Goal: Book appointment/travel/reservation

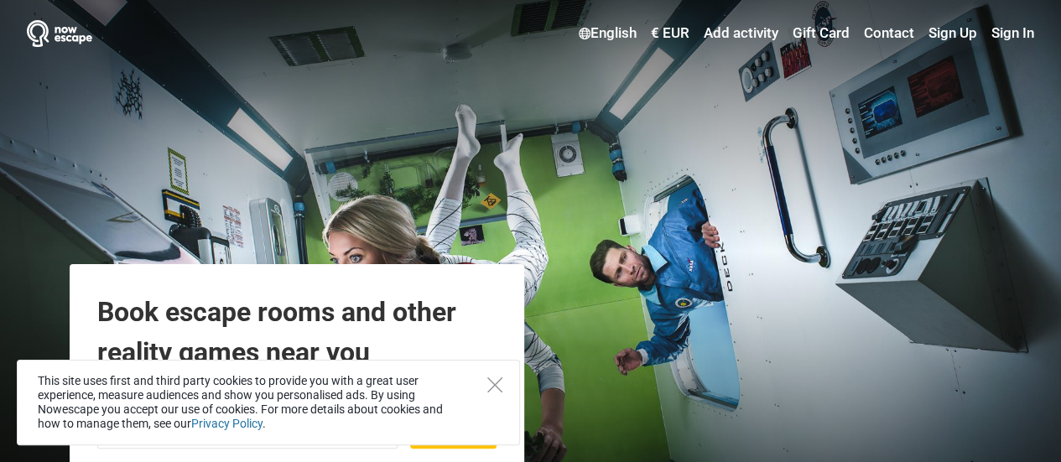
click at [492, 395] on div "This site uses first and third party cookies to provide you with a great user e…" at bounding box center [268, 403] width 503 height 86
click at [497, 387] on icon "Close" at bounding box center [494, 385] width 15 height 15
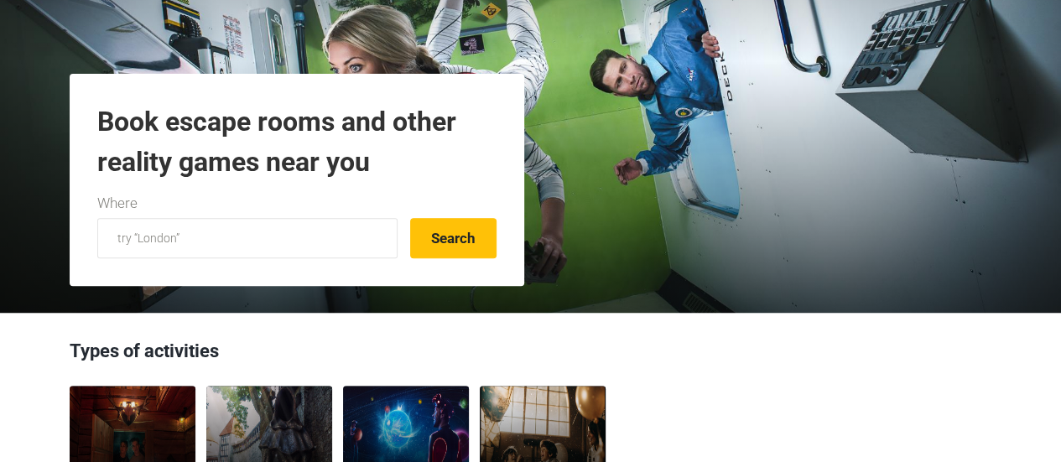
scroll to position [336, 0]
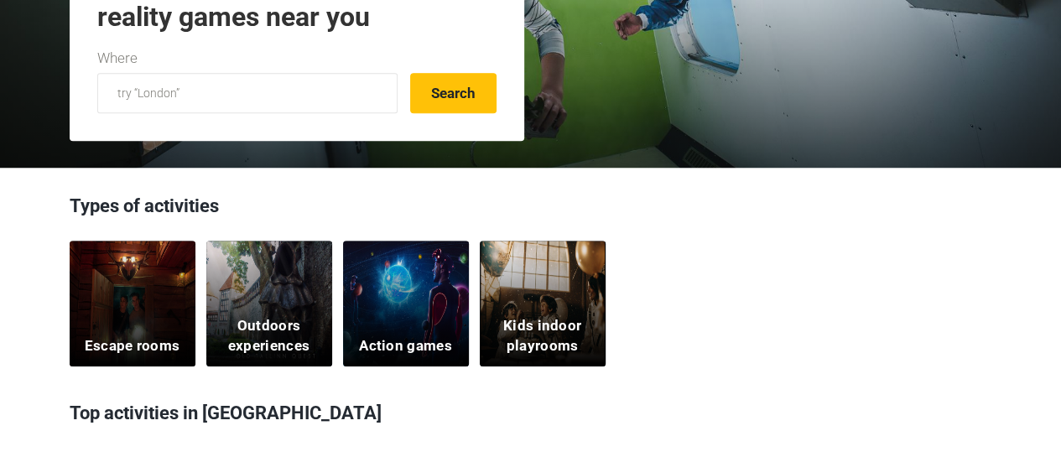
click at [168, 285] on div "Escape rooms" at bounding box center [133, 304] width 126 height 126
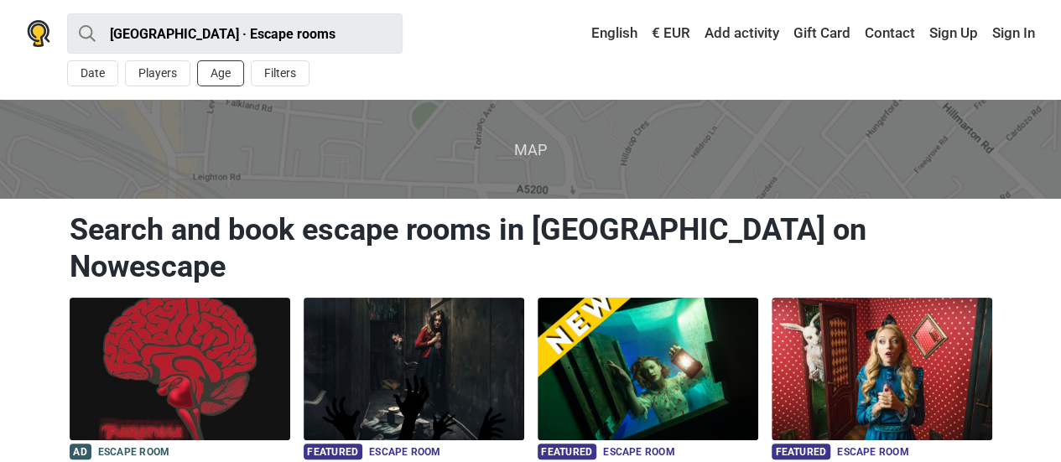
click at [235, 78] on button "Age" at bounding box center [220, 73] width 47 height 26
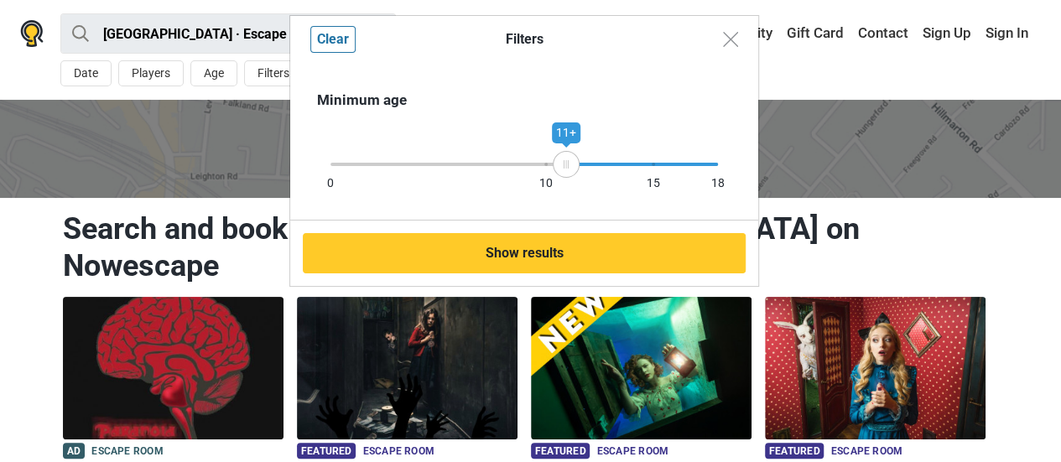
drag, startPoint x: 718, startPoint y: 167, endPoint x: 566, endPoint y: 188, distance: 153.3
click at [566, 188] on div "Minimum age 0 10 15 18 11+" at bounding box center [524, 142] width 468 height 158
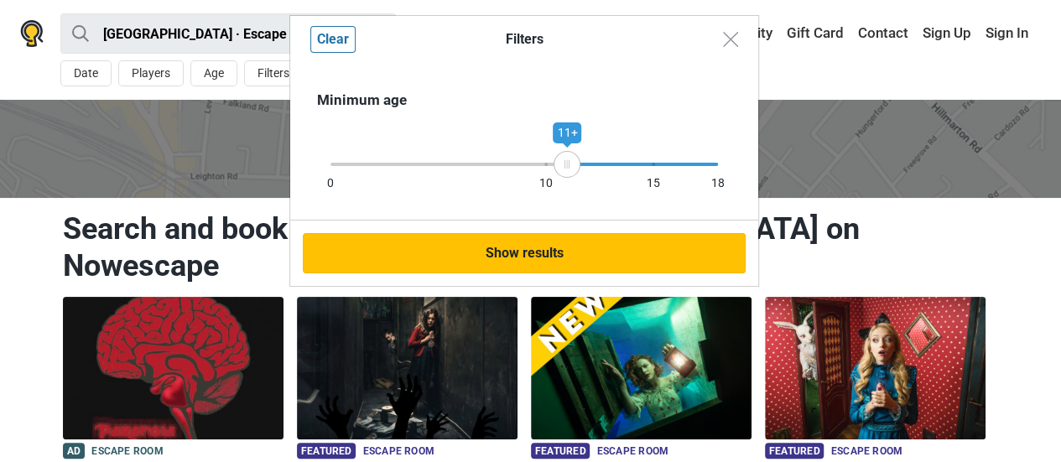
click at [506, 252] on button "Show results" at bounding box center [524, 253] width 443 height 40
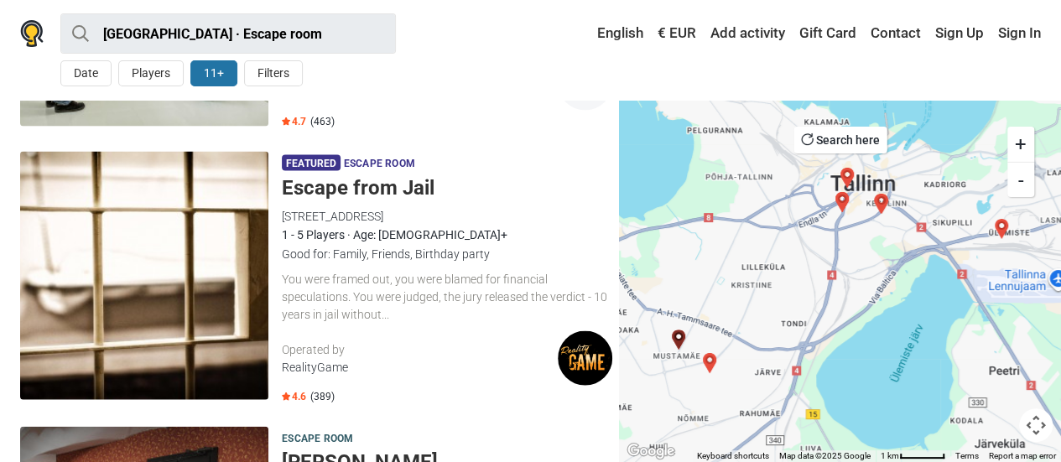
scroll to position [1597, 0]
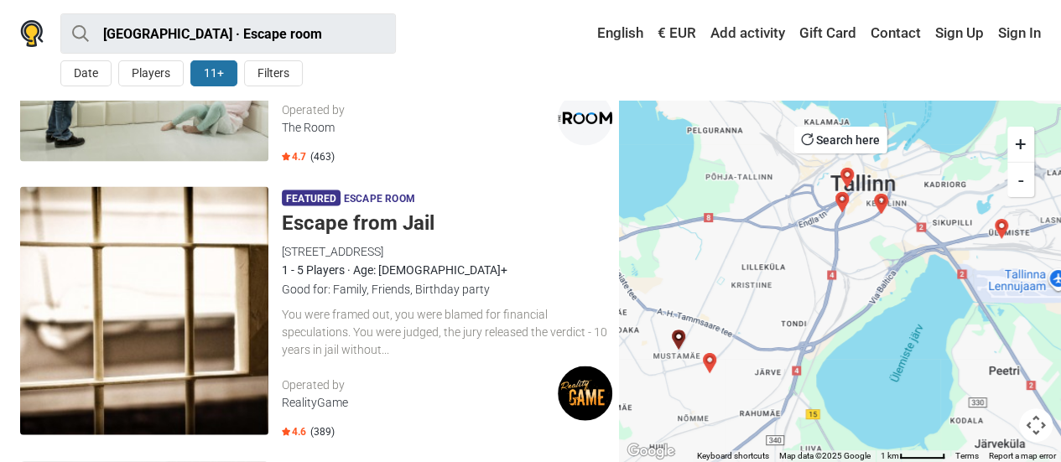
click at [138, 378] on img at bounding box center [144, 311] width 248 height 248
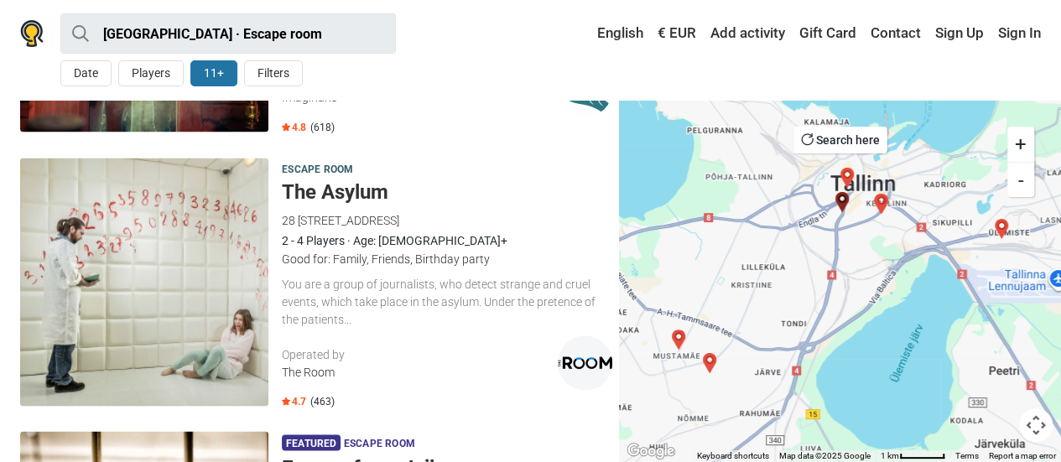
scroll to position [1346, 0]
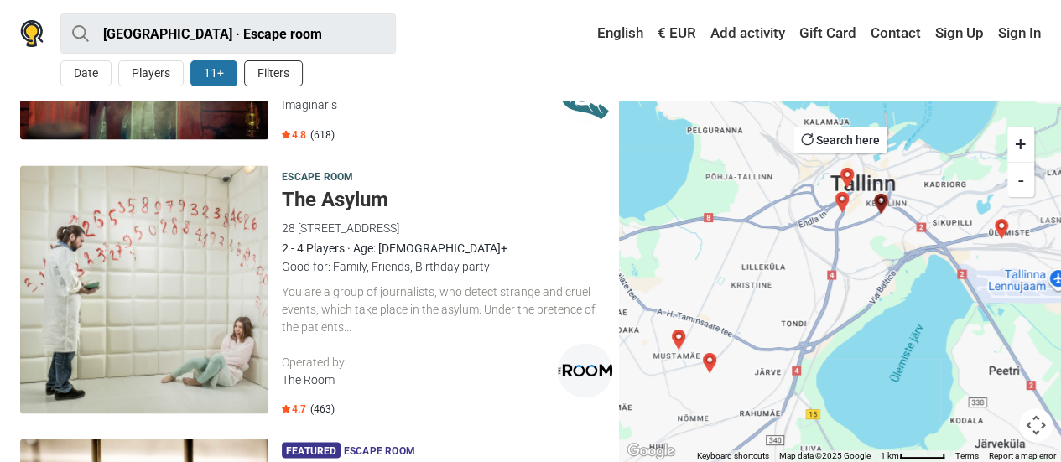
click at [282, 67] on button "Filters" at bounding box center [273, 73] width 59 height 26
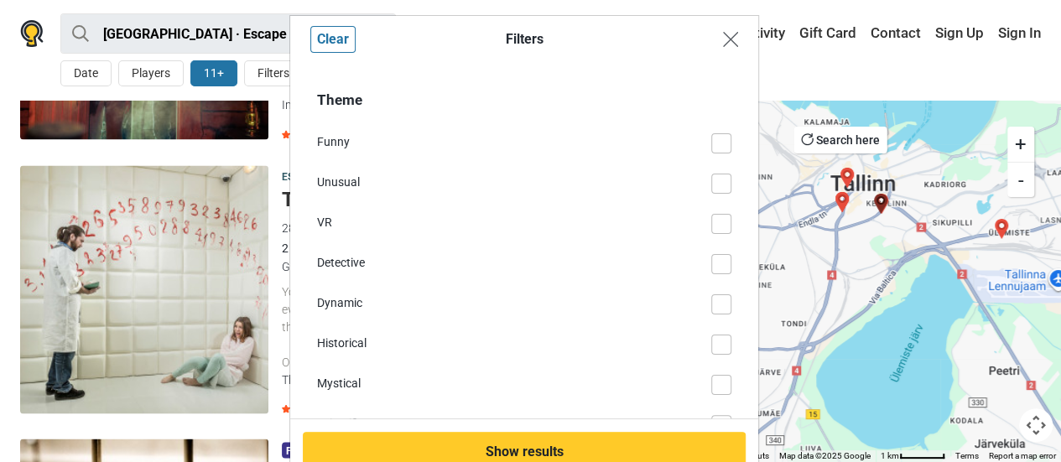
click at [728, 40] on img "Close modal" at bounding box center [730, 39] width 15 height 15
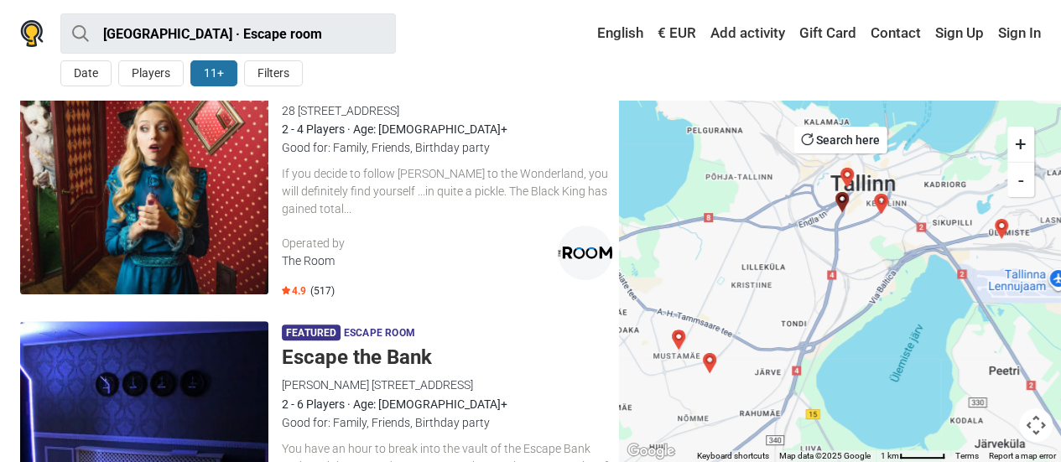
scroll to position [503, 0]
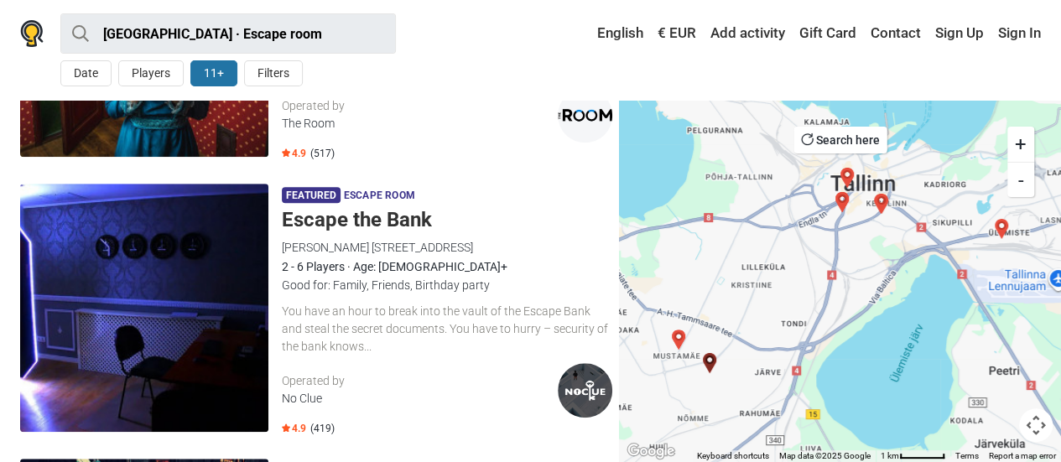
click at [243, 299] on img at bounding box center [144, 308] width 248 height 248
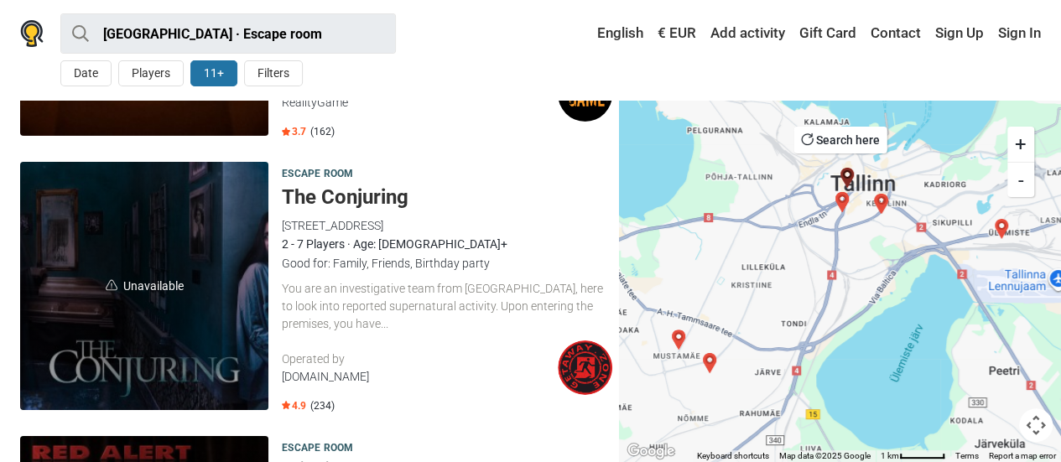
scroll to position [3275, 0]
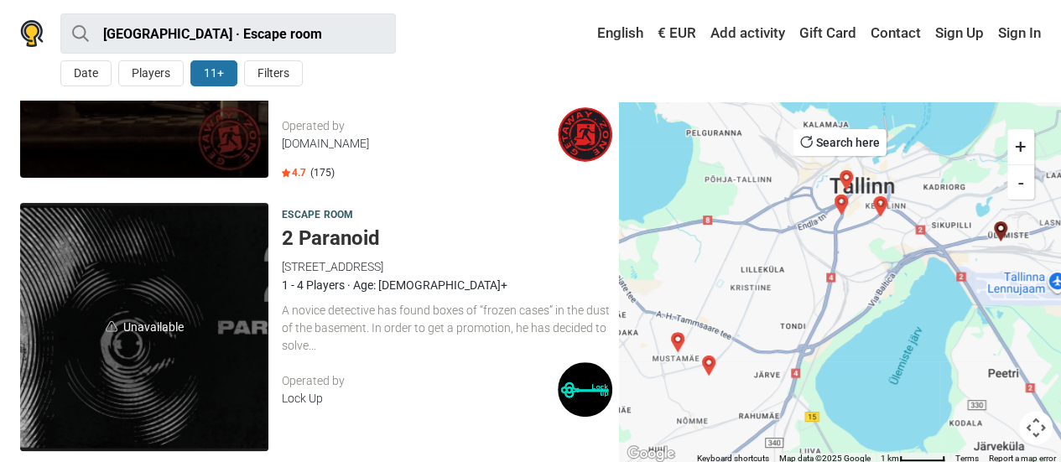
click at [174, 348] on span "Unavailable" at bounding box center [144, 327] width 248 height 248
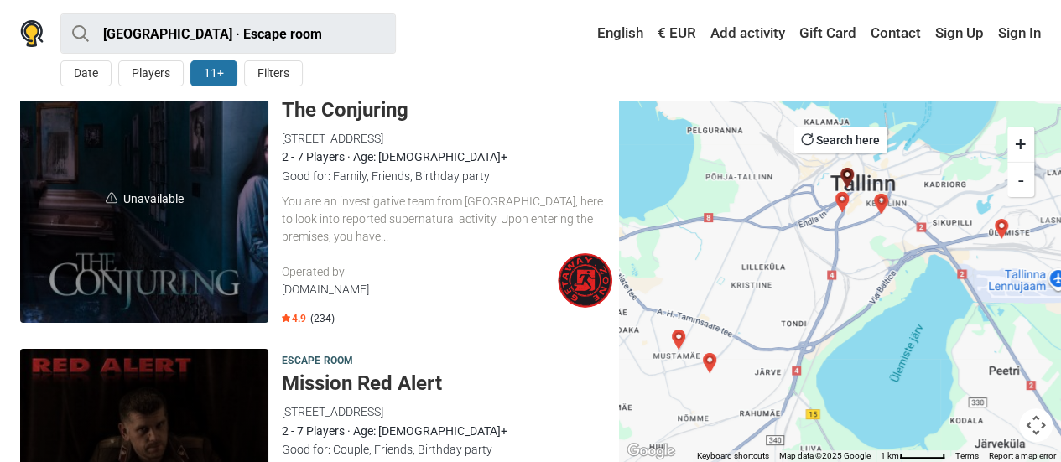
scroll to position [2940, 0]
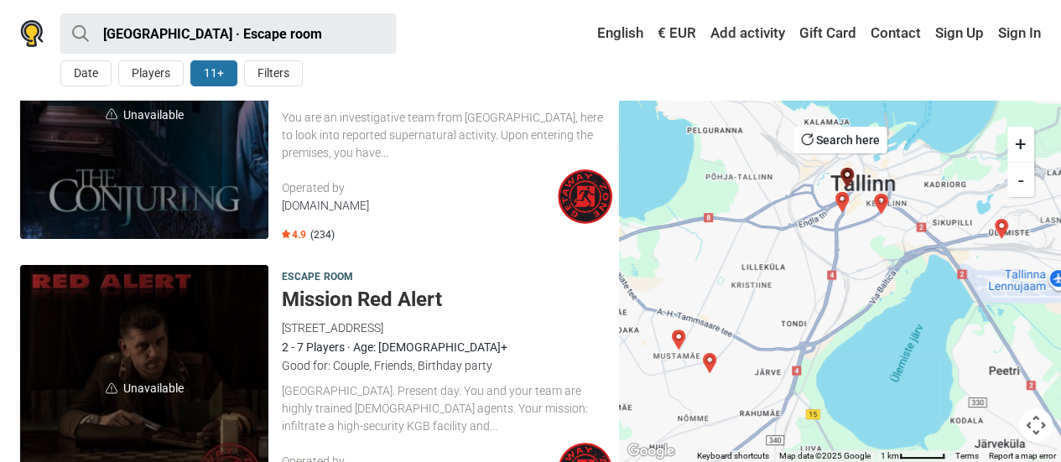
click at [136, 355] on span "Unavailable" at bounding box center [144, 389] width 248 height 248
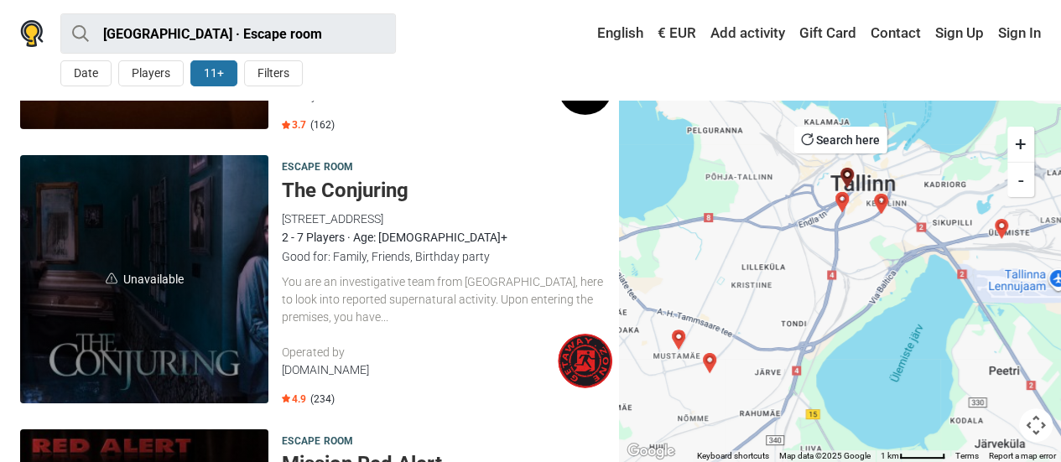
scroll to position [2772, 0]
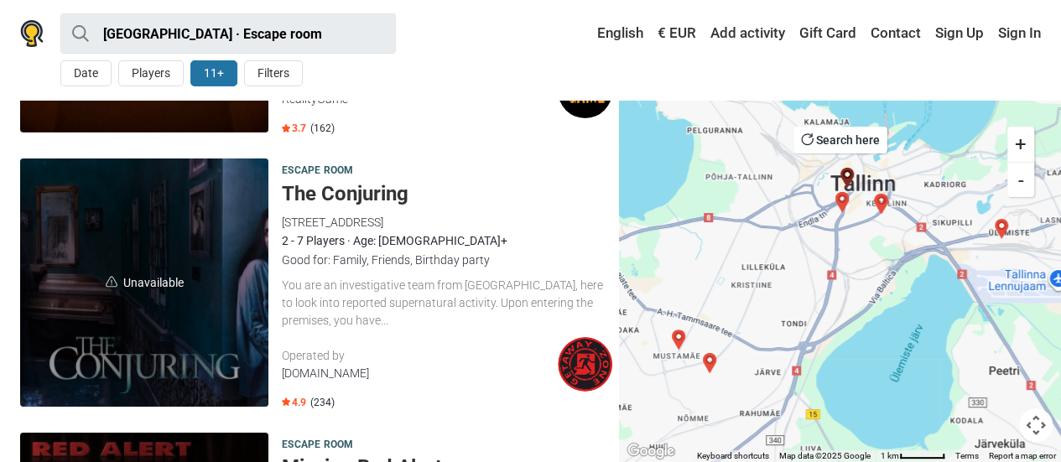
click at [174, 283] on span "Unavailable" at bounding box center [144, 283] width 248 height 248
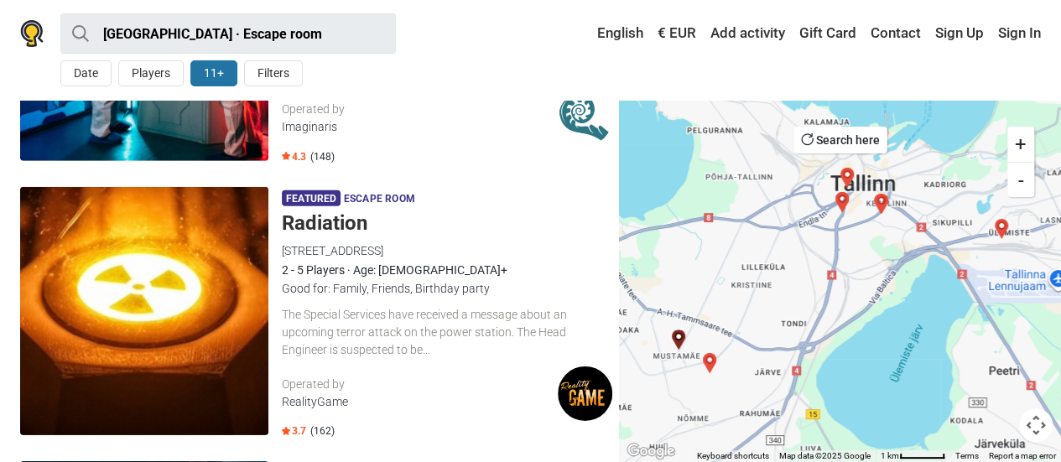
scroll to position [2436, 0]
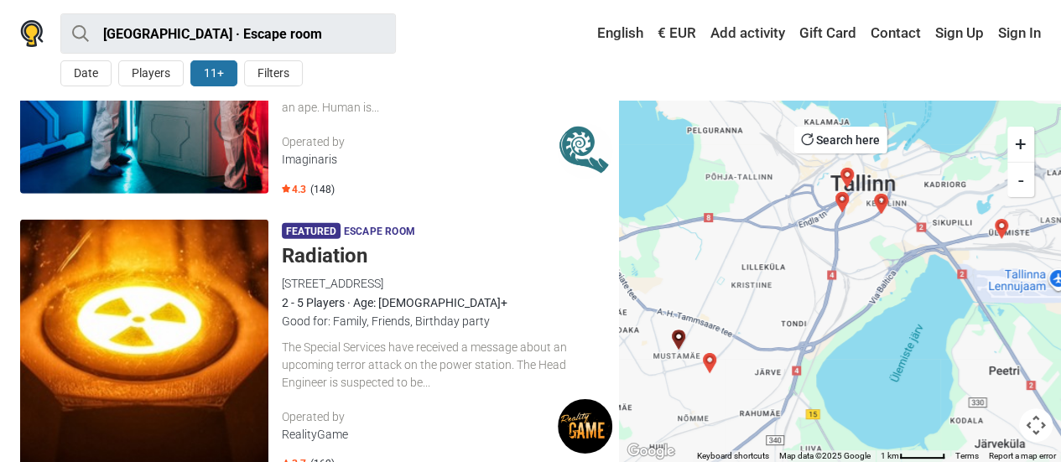
click at [189, 351] on img at bounding box center [144, 344] width 248 height 248
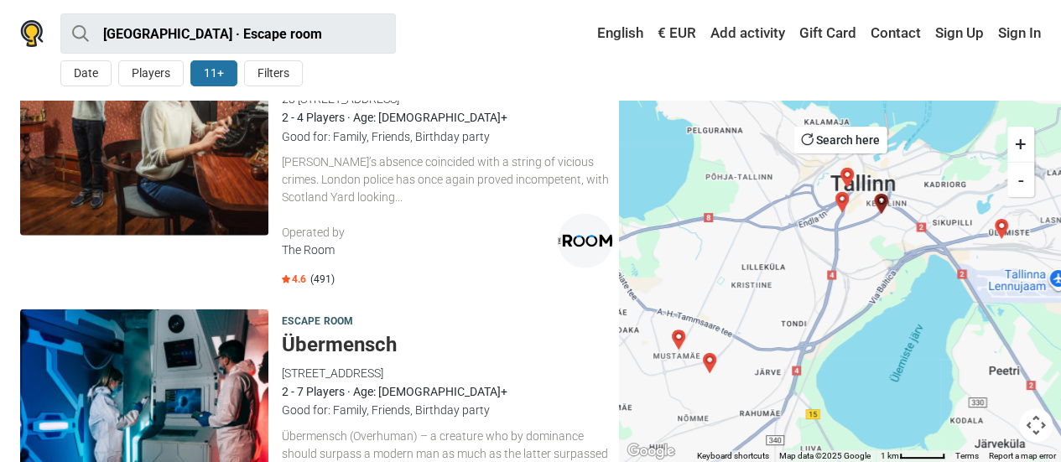
scroll to position [2184, 0]
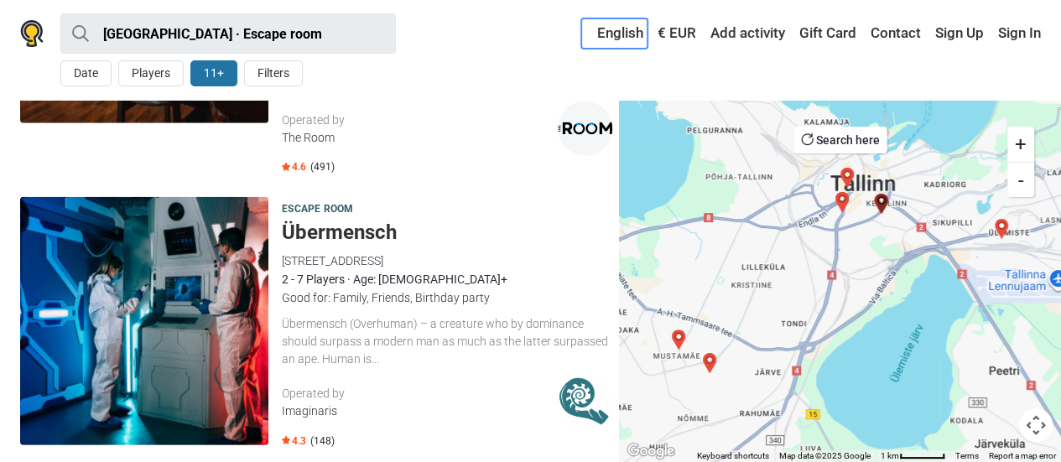
click at [626, 33] on link "English" at bounding box center [614, 33] width 66 height 30
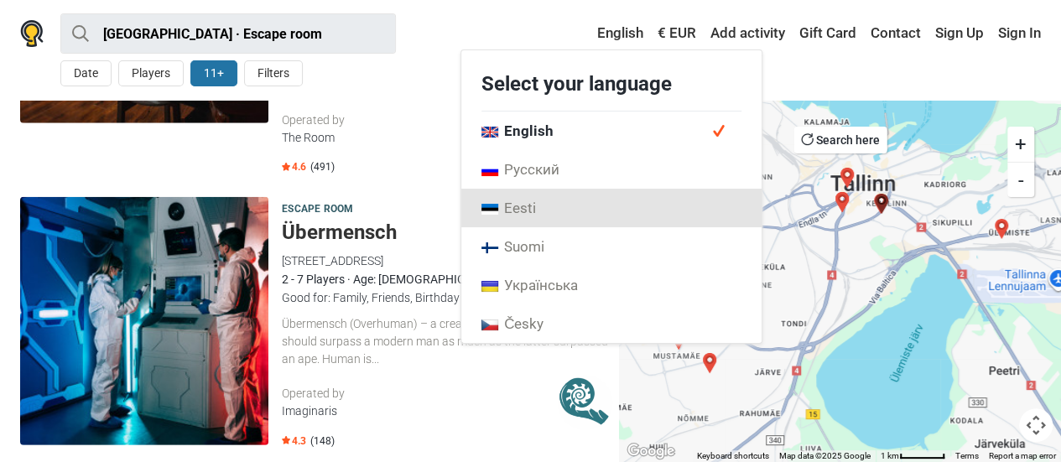
click at [622, 209] on link "Eesti" at bounding box center [611, 208] width 300 height 39
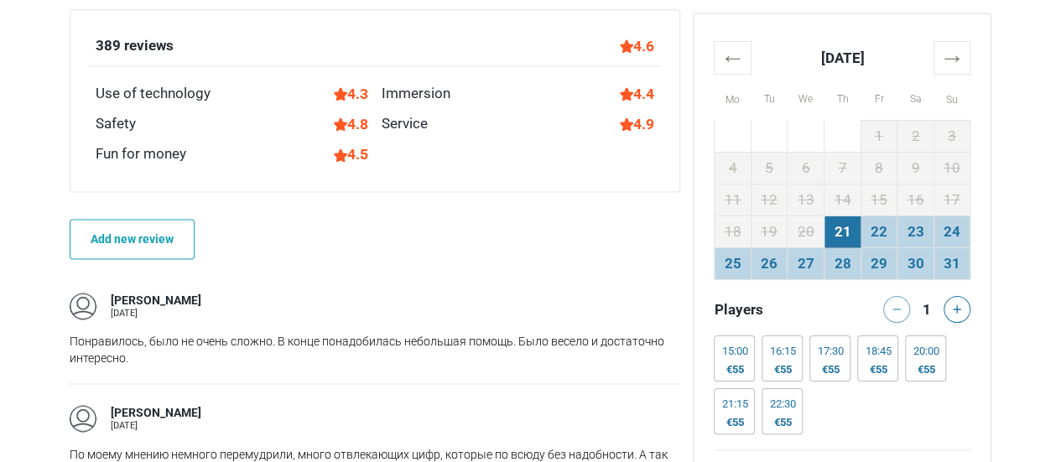
scroll to position [1258, 0]
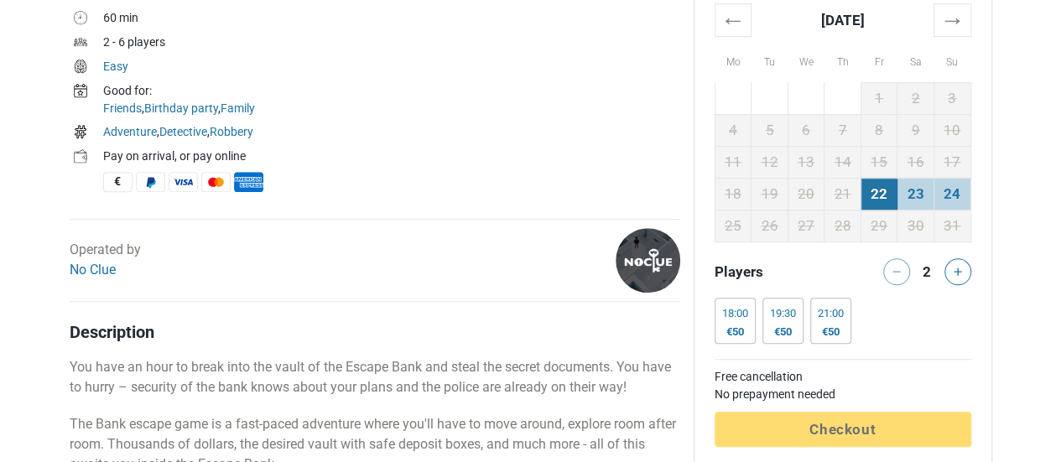
scroll to position [671, 0]
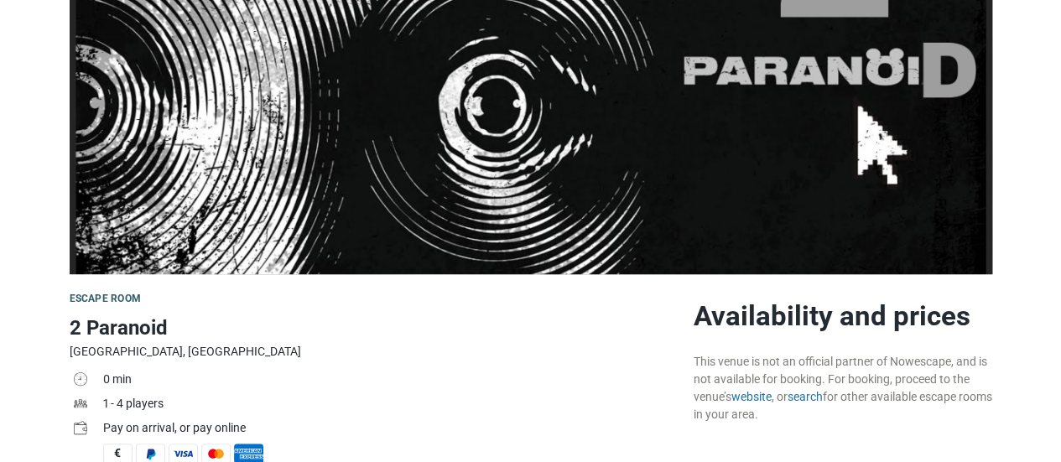
scroll to position [84, 0]
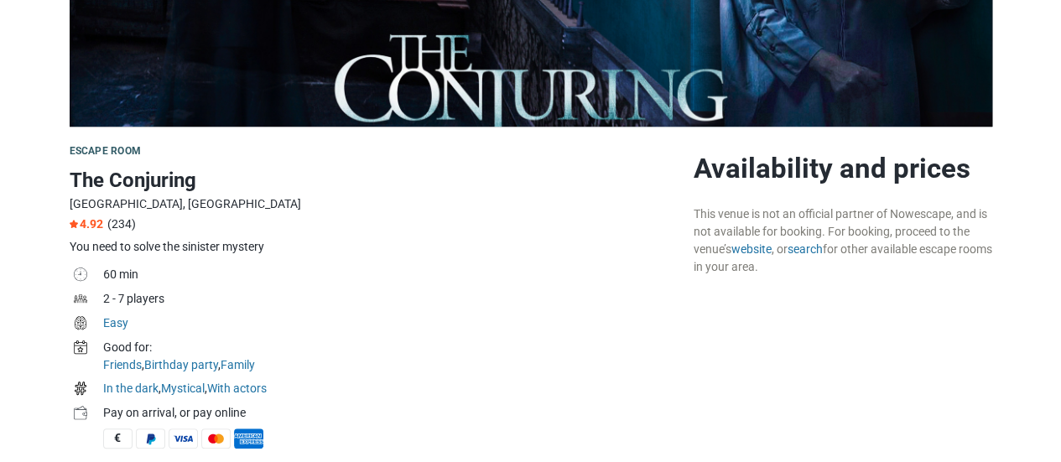
scroll to position [503, 0]
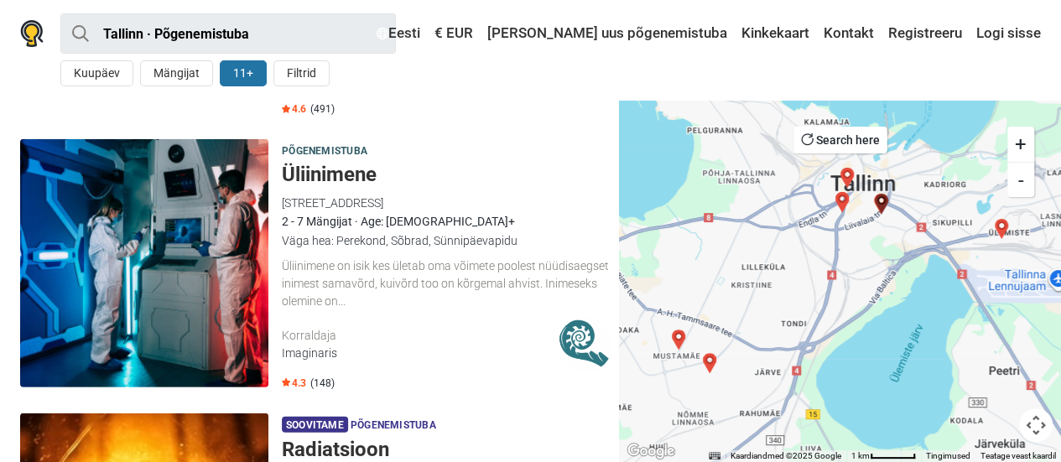
scroll to position [2181, 0]
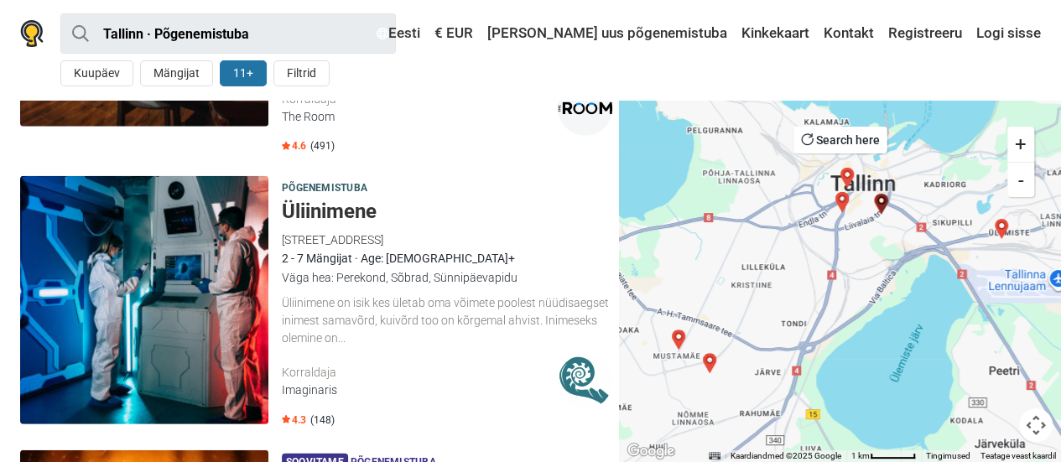
click at [215, 338] on img at bounding box center [144, 300] width 248 height 248
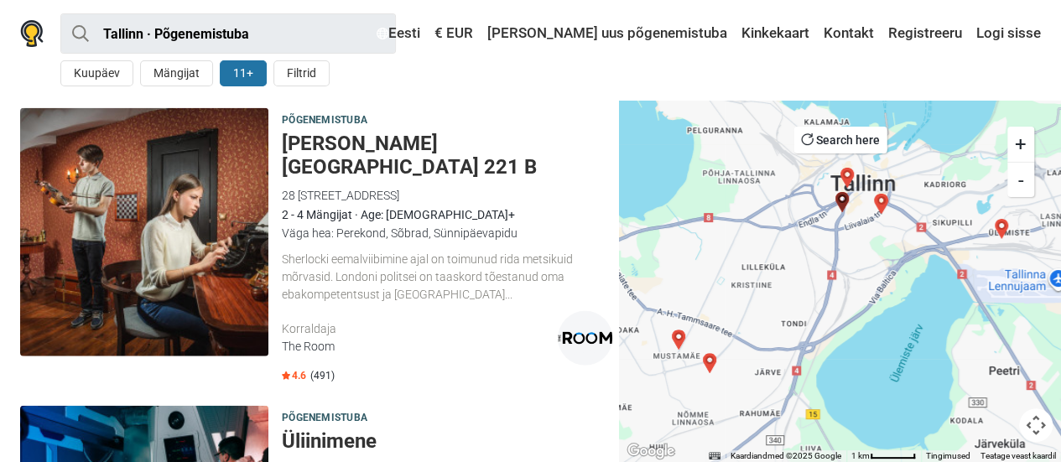
scroll to position [1929, 0]
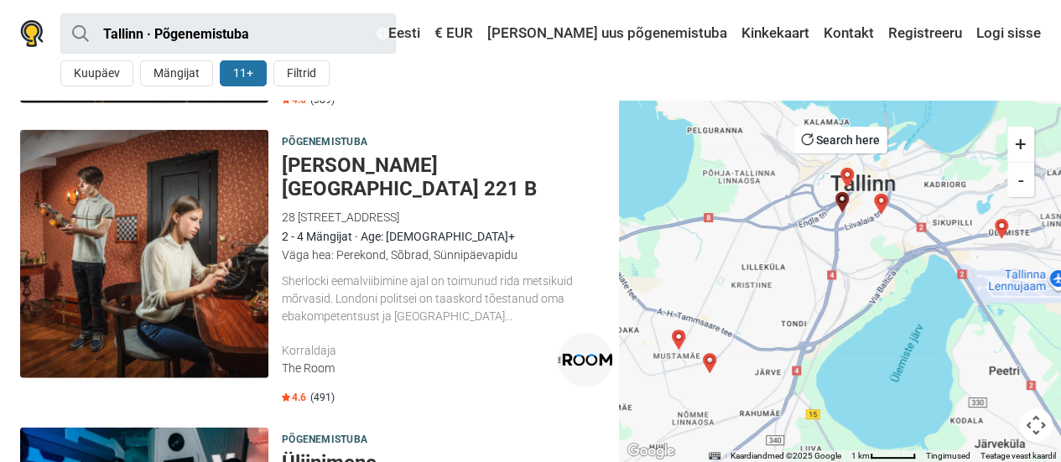
click at [133, 269] on img at bounding box center [144, 254] width 248 height 248
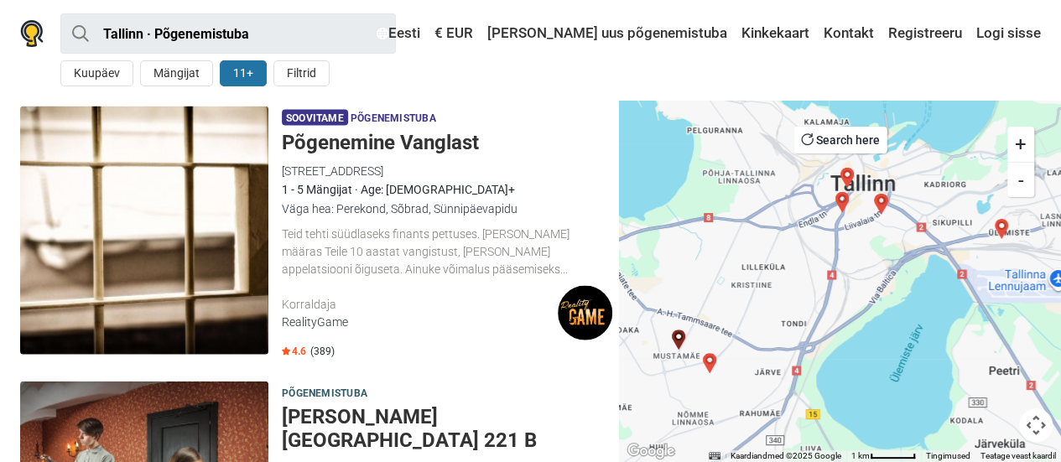
scroll to position [1594, 0]
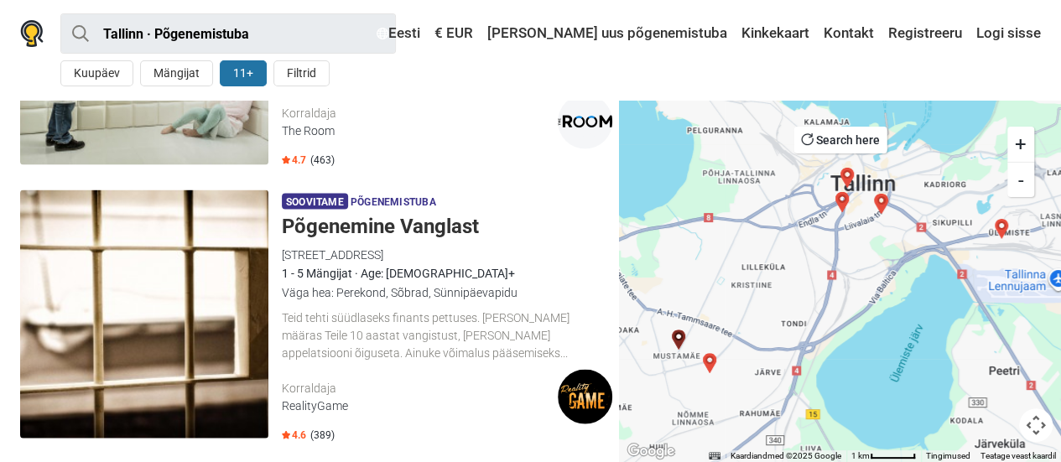
click at [484, 311] on div "Soovitame Põgenemistuba Põgenemine Vanglast Mustamäe tee 130, 12911 Tallinn, Es…" at bounding box center [447, 317] width 331 height 255
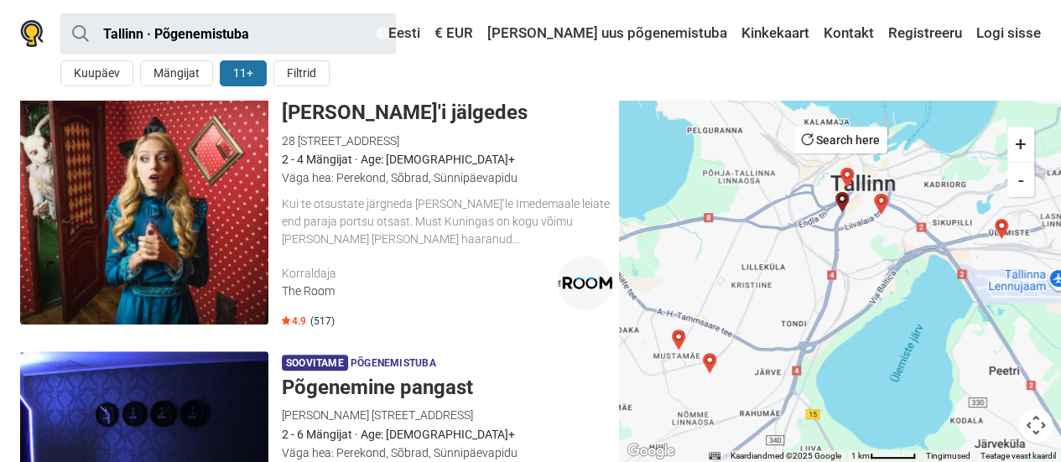
scroll to position [419, 0]
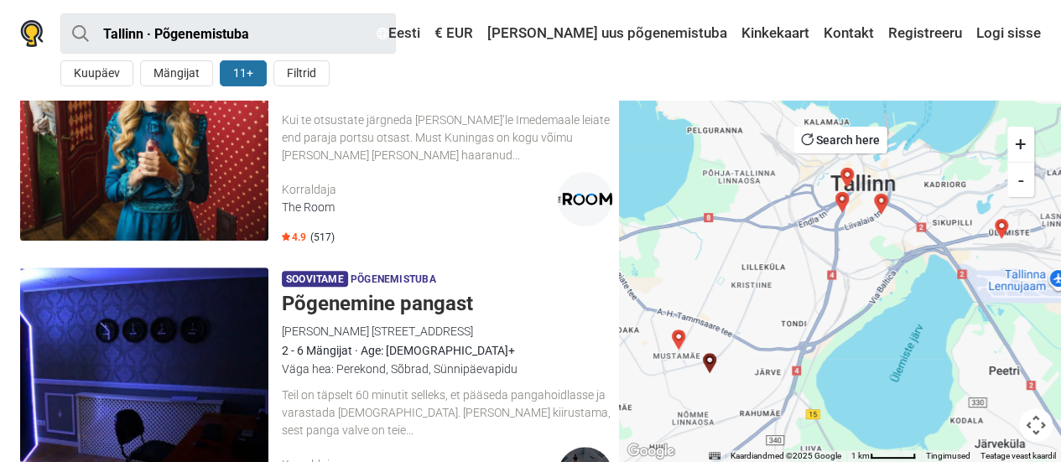
click at [431, 367] on div "Väga hea: Perekond, Sõbrad, Sünnipäevapidu" at bounding box center [447, 369] width 331 height 18
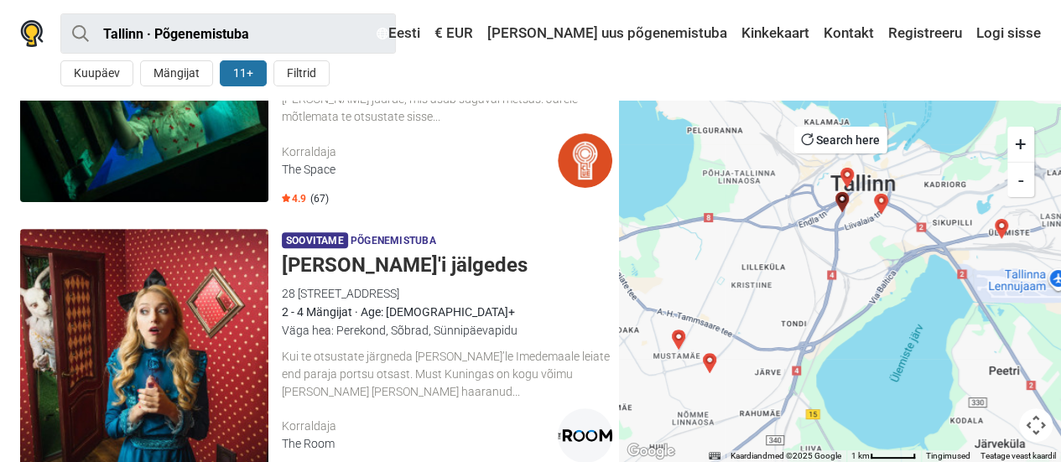
scroll to position [0, 0]
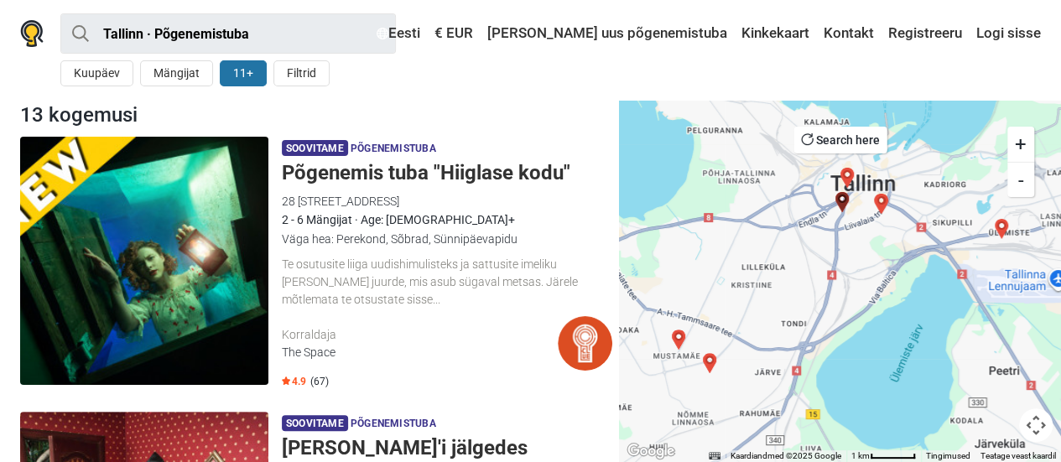
click at [205, 237] on img at bounding box center [144, 261] width 248 height 248
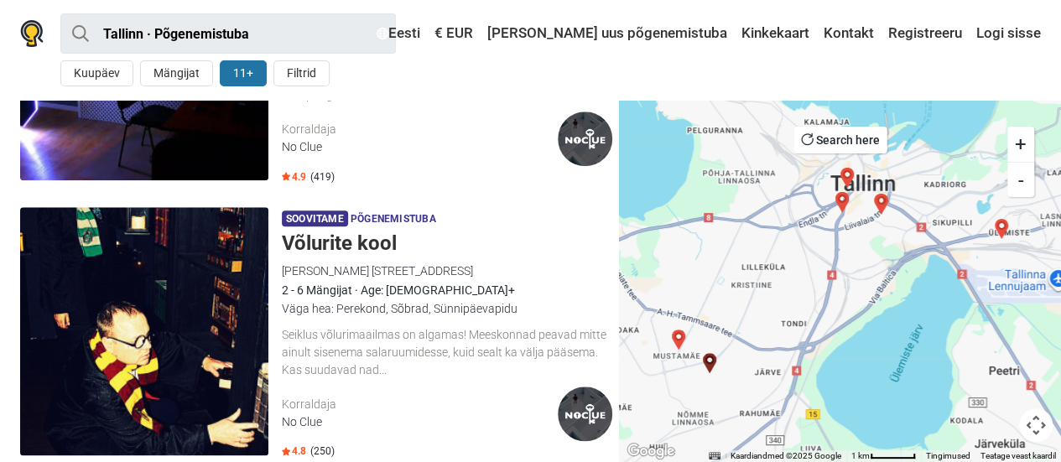
scroll to position [503, 0]
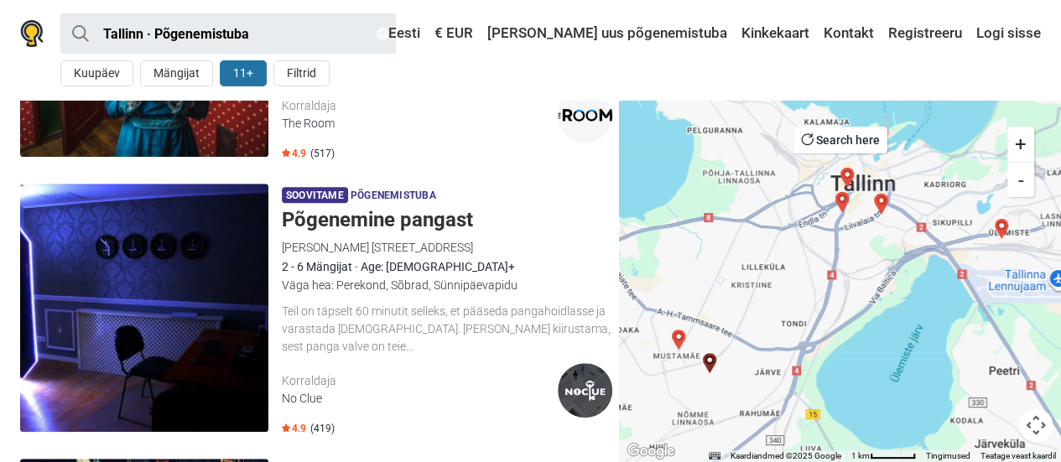
click at [351, 257] on div "[PERSON_NAME] [STREET_ADDRESS]" at bounding box center [447, 247] width 331 height 18
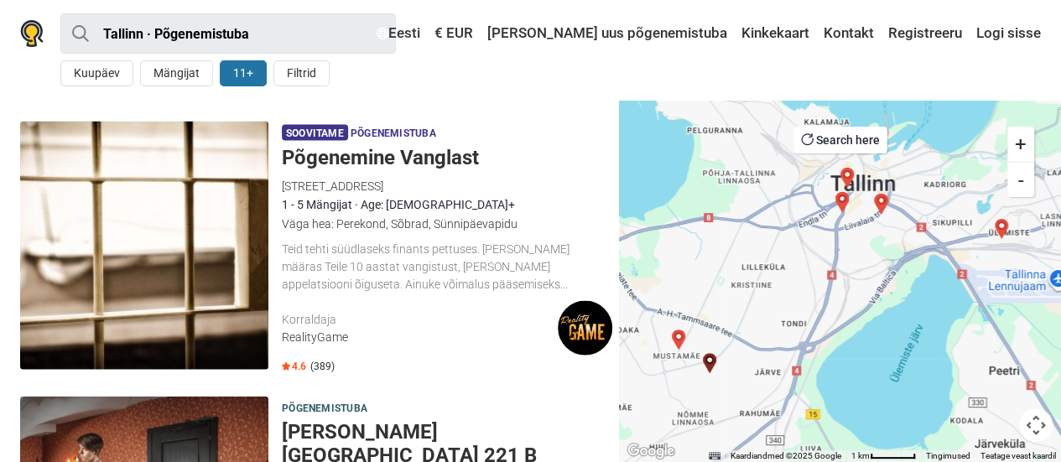
scroll to position [1846, 0]
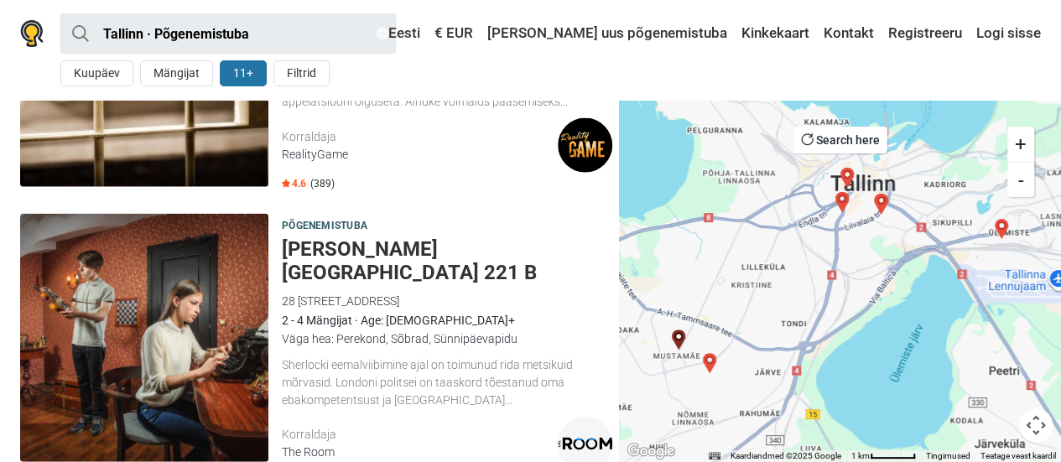
click at [137, 108] on img at bounding box center [144, 63] width 248 height 248
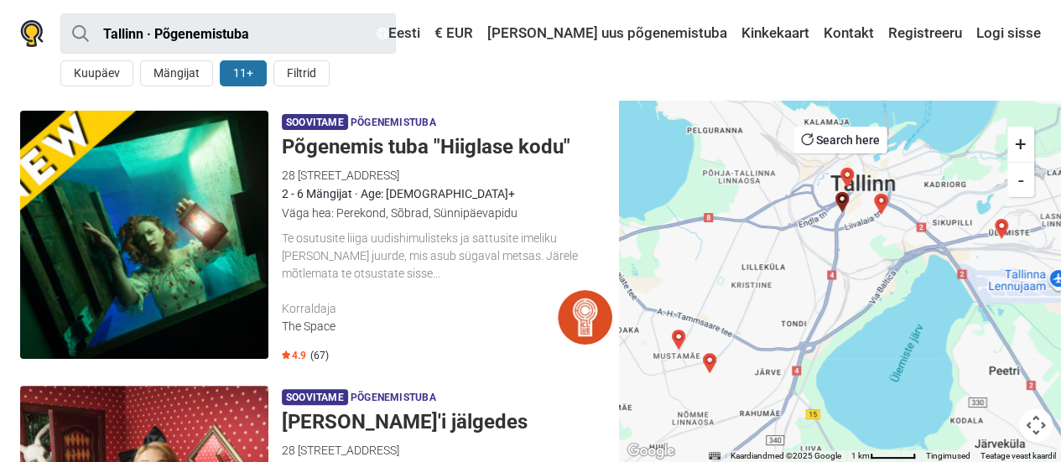
scroll to position [0, 0]
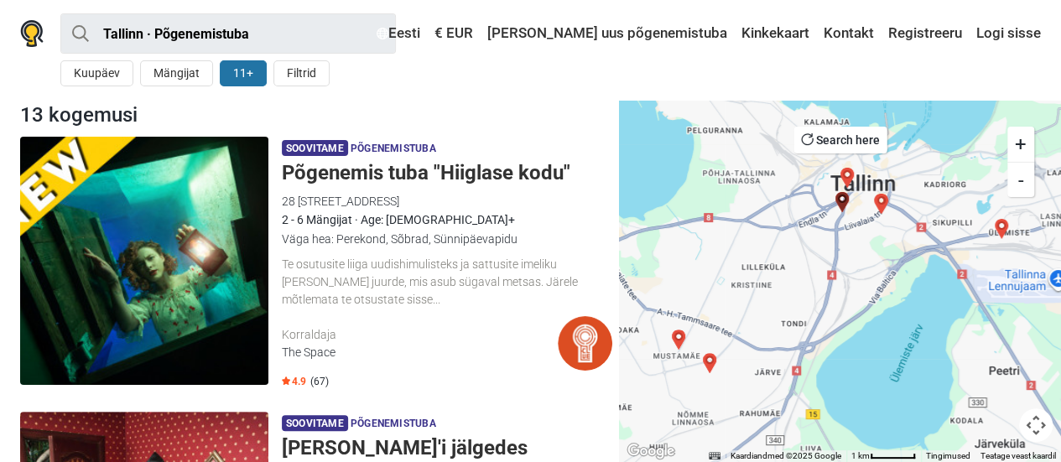
click at [191, 247] on img at bounding box center [144, 261] width 248 height 248
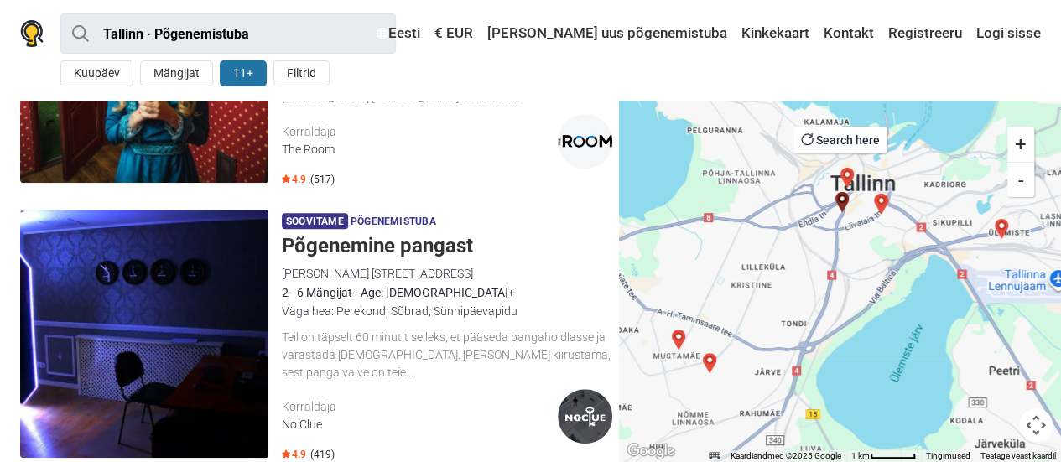
scroll to position [503, 0]
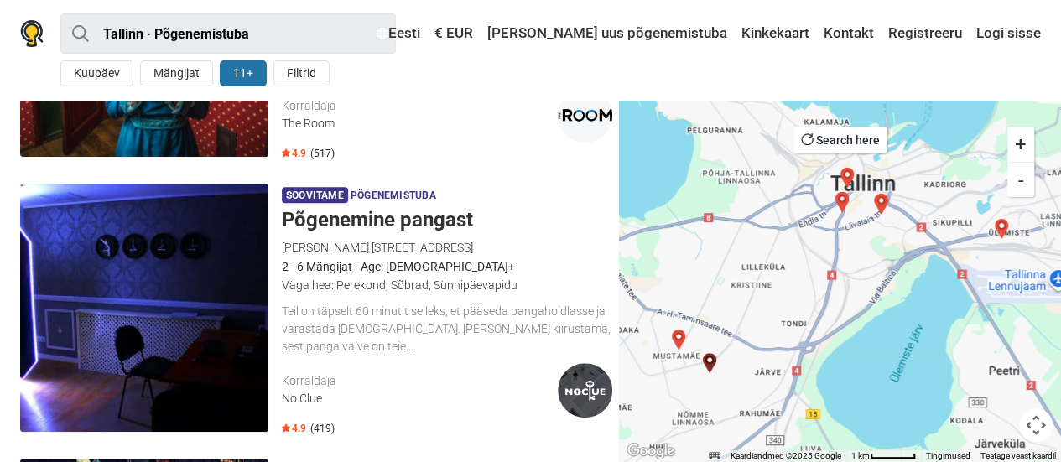
click at [282, 327] on div "Teil on täpselt 60 minutit selleks, et pääseda pangahoidlasse ja varastada sala…" at bounding box center [447, 329] width 331 height 52
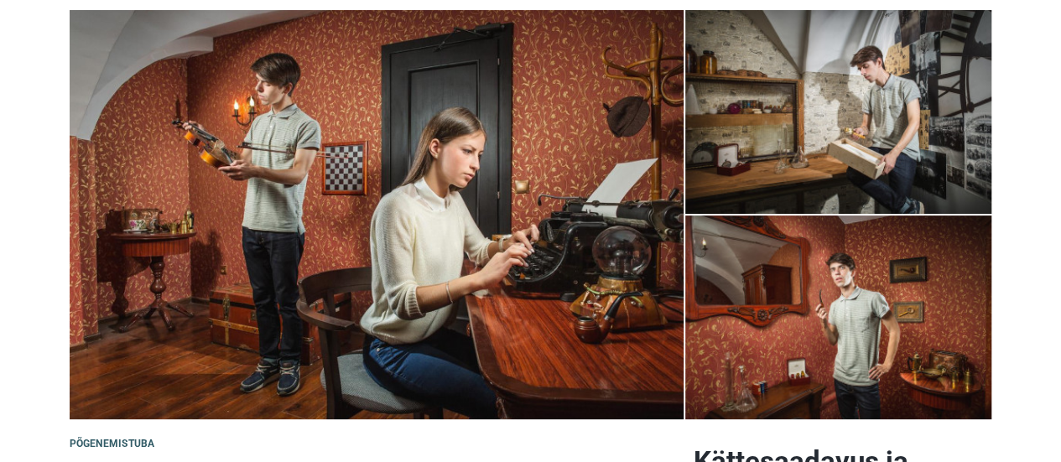
scroll to position [168, 0]
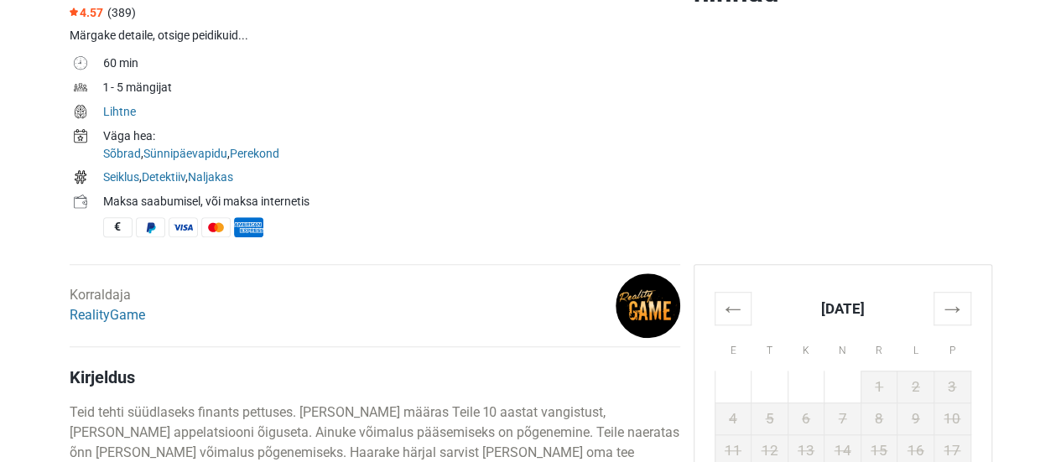
scroll to position [755, 0]
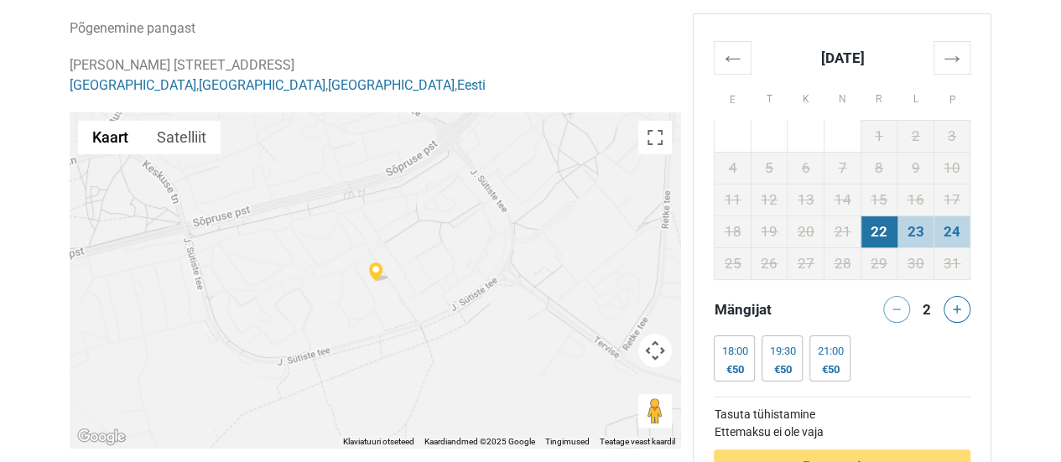
scroll to position [3669, 0]
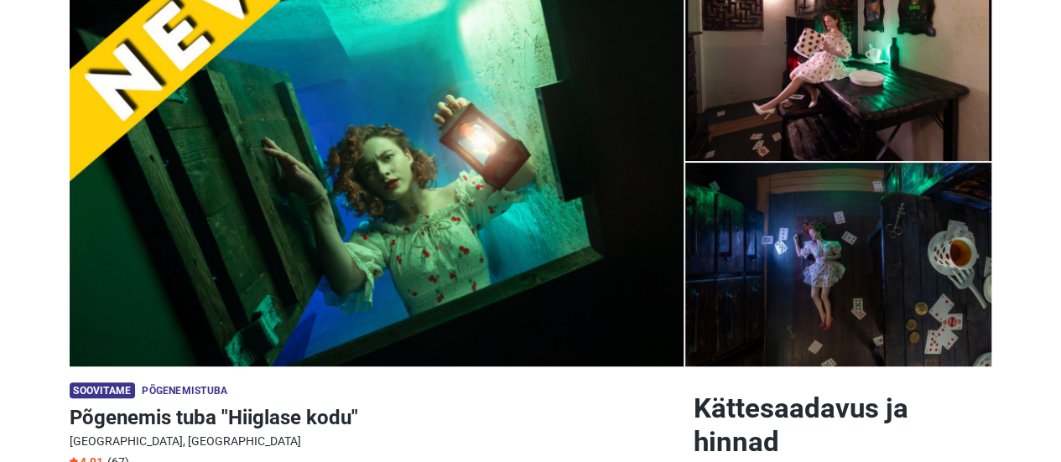
scroll to position [69, 0]
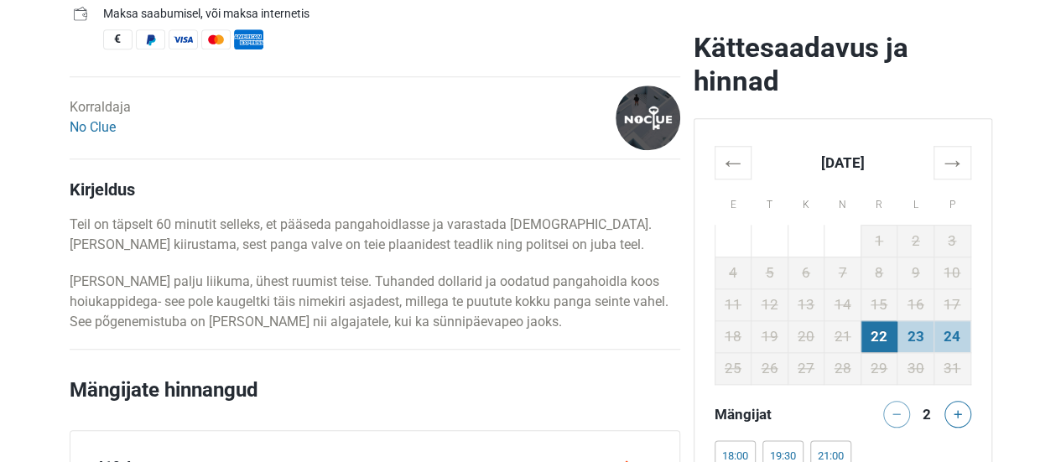
scroll to position [923, 0]
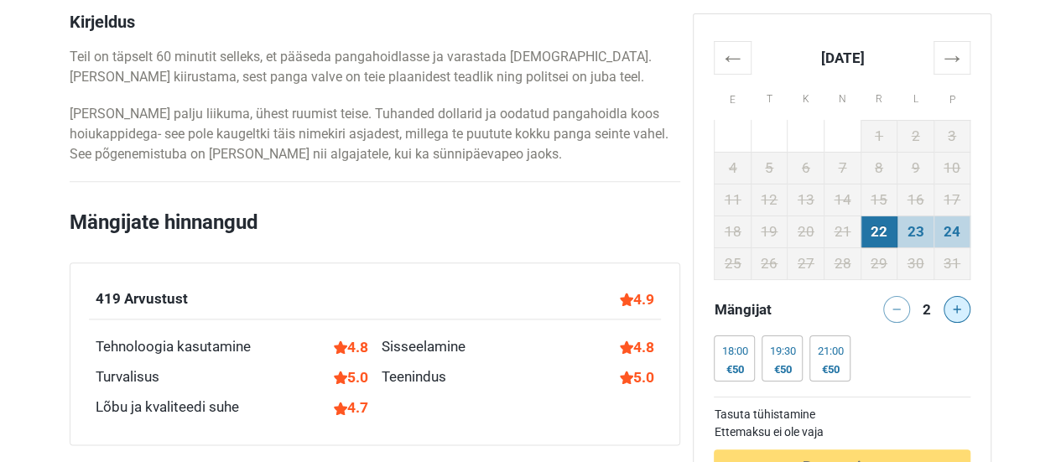
click at [956, 308] on icon at bounding box center [957, 309] width 8 height 8
click at [898, 305] on button at bounding box center [896, 309] width 27 height 27
click at [897, 305] on icon at bounding box center [897, 309] width 8 height 8
click at [963, 305] on button at bounding box center [957, 309] width 27 height 27
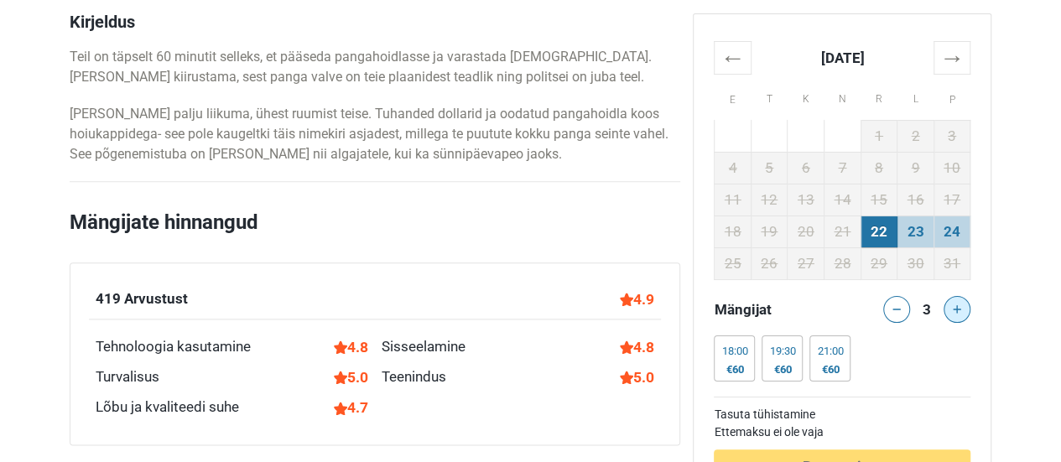
click at [963, 305] on button at bounding box center [957, 309] width 27 height 27
click at [900, 318] on button at bounding box center [896, 309] width 27 height 27
click at [887, 306] on button at bounding box center [896, 309] width 27 height 27
click at [958, 319] on button at bounding box center [957, 309] width 27 height 27
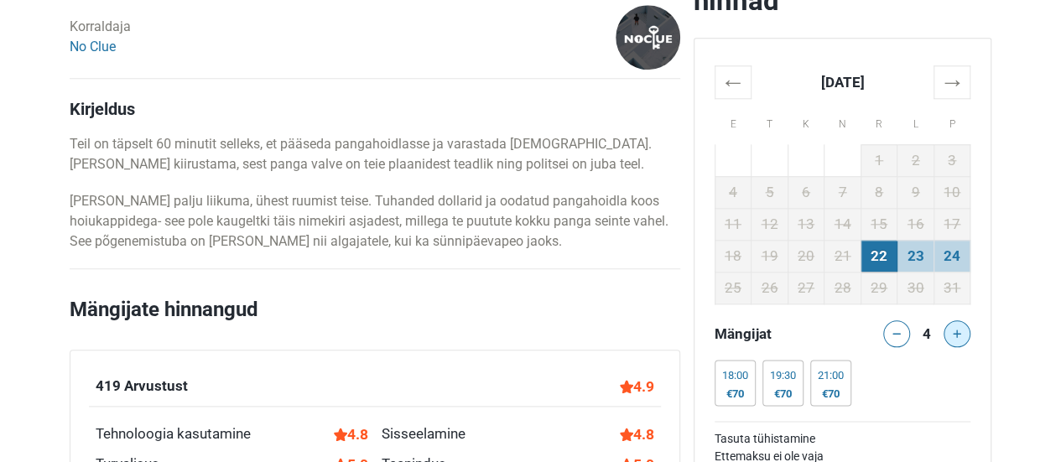
scroll to position [1091, 0]
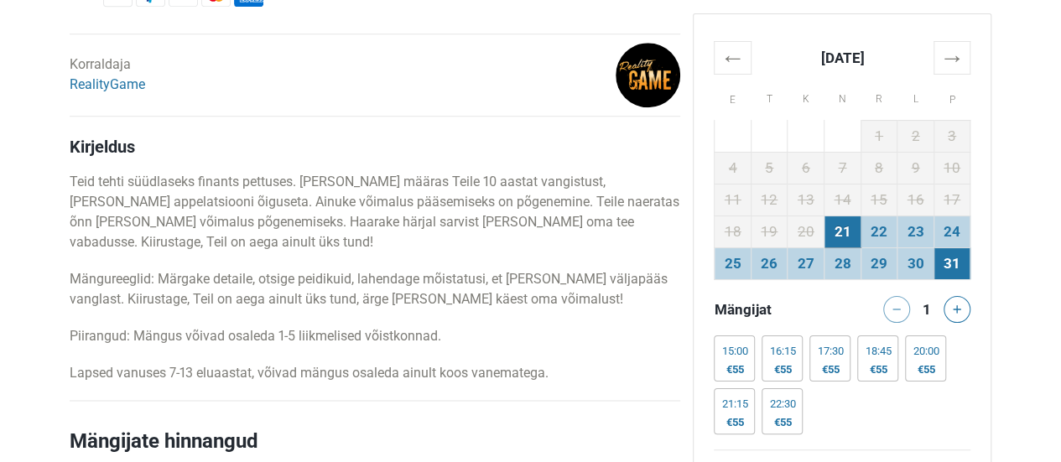
scroll to position [1007, 0]
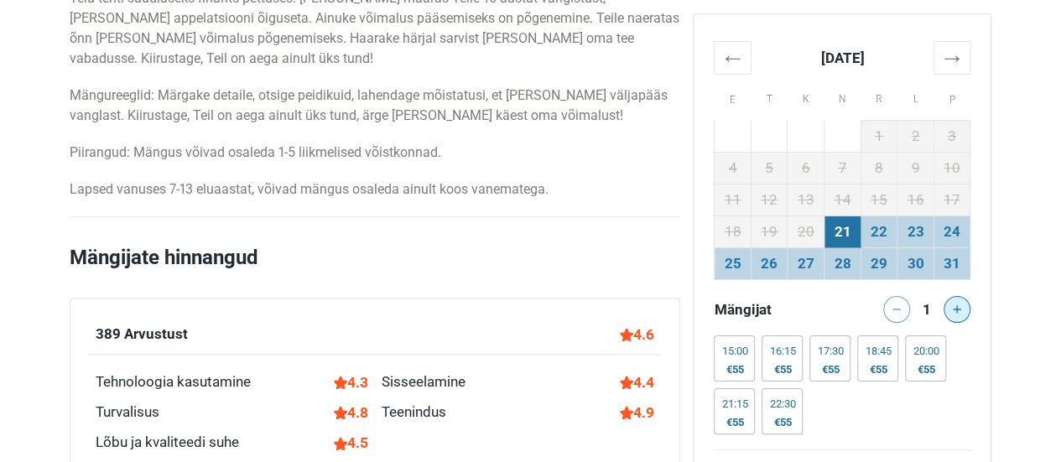
click at [958, 308] on icon at bounding box center [957, 309] width 8 height 8
click at [957, 311] on icon at bounding box center [957, 309] width 8 height 8
click at [956, 313] on button at bounding box center [957, 309] width 27 height 27
click at [961, 316] on button at bounding box center [957, 309] width 27 height 27
click at [961, 316] on div at bounding box center [961, 309] width 34 height 27
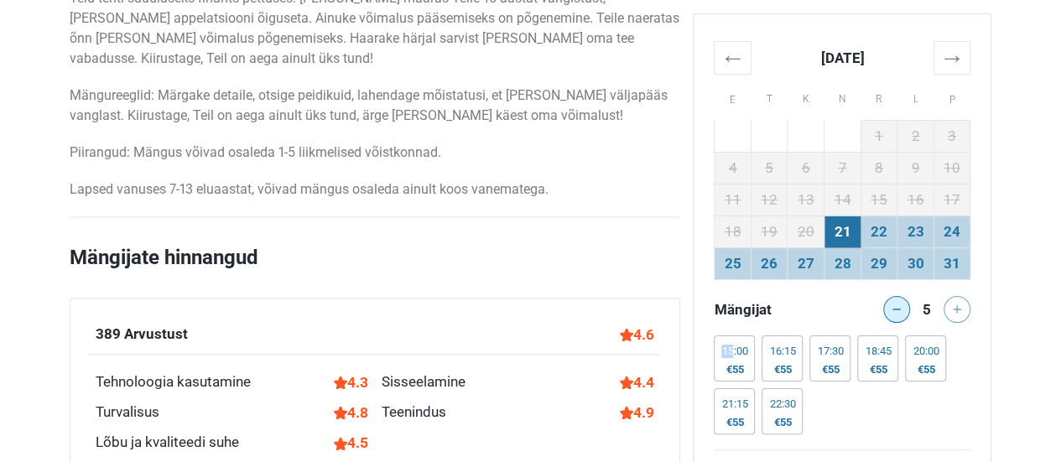
click at [897, 315] on button at bounding box center [896, 309] width 27 height 27
click at [956, 315] on button at bounding box center [957, 309] width 27 height 27
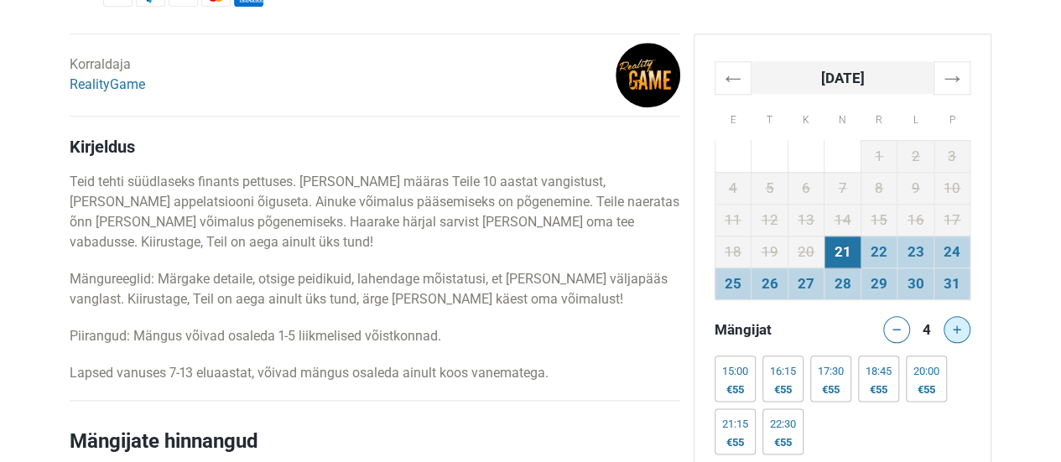
scroll to position [839, 0]
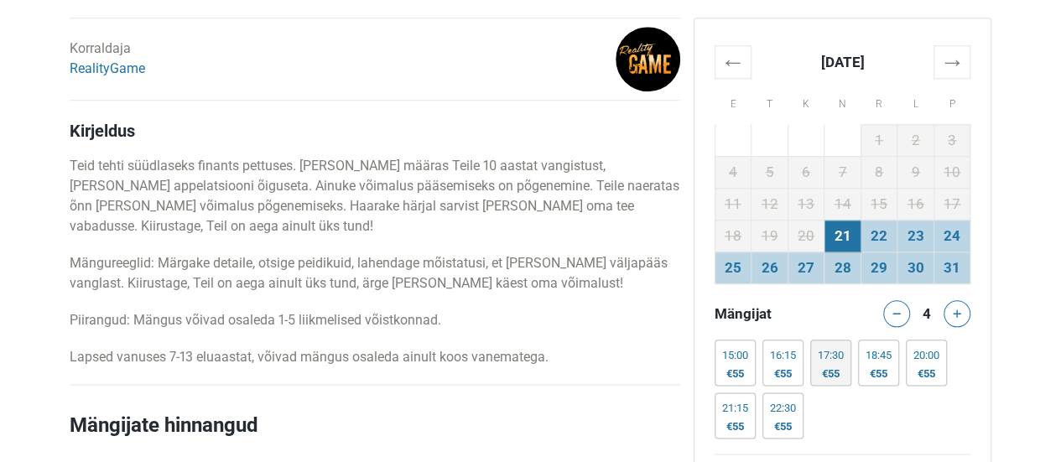
click at [847, 373] on div "17:30 €55" at bounding box center [830, 363] width 41 height 46
click at [775, 373] on div "€55" at bounding box center [783, 373] width 26 height 13
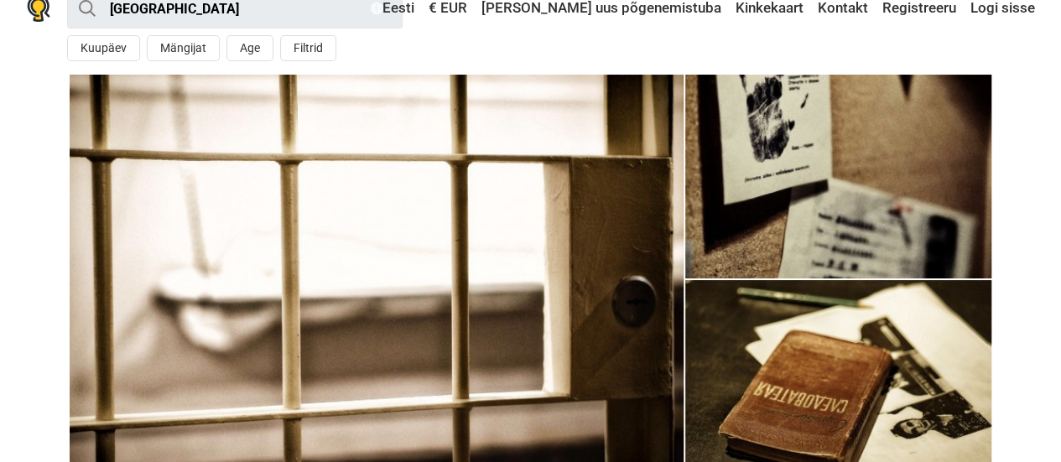
scroll to position [0, 0]
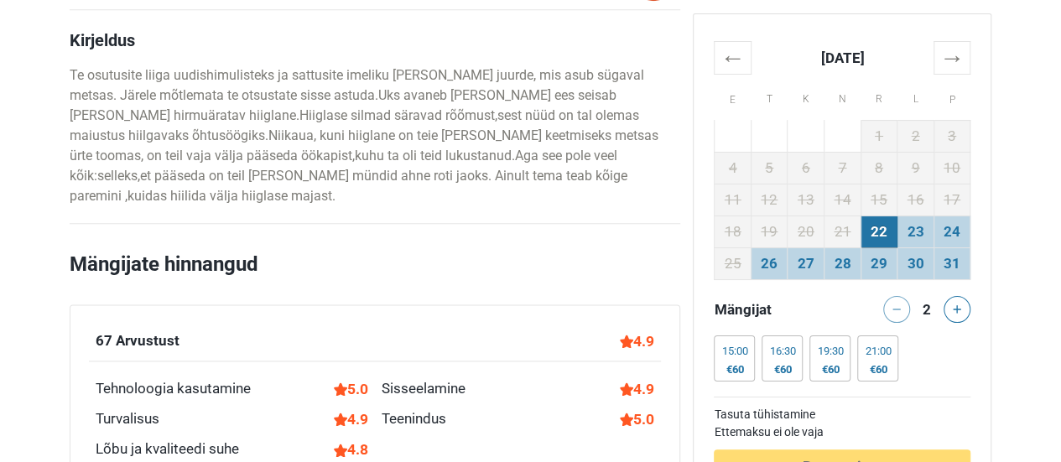
scroll to position [923, 0]
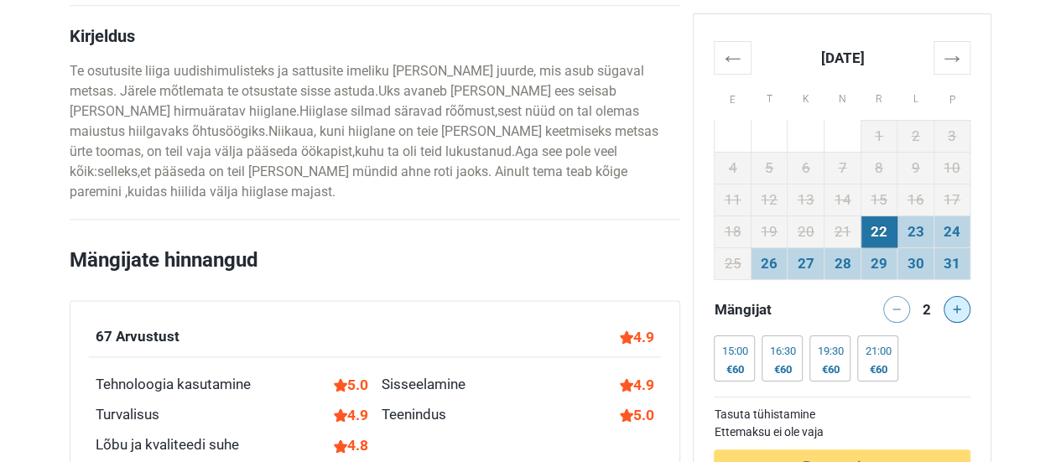
click at [966, 310] on button at bounding box center [957, 309] width 27 height 27
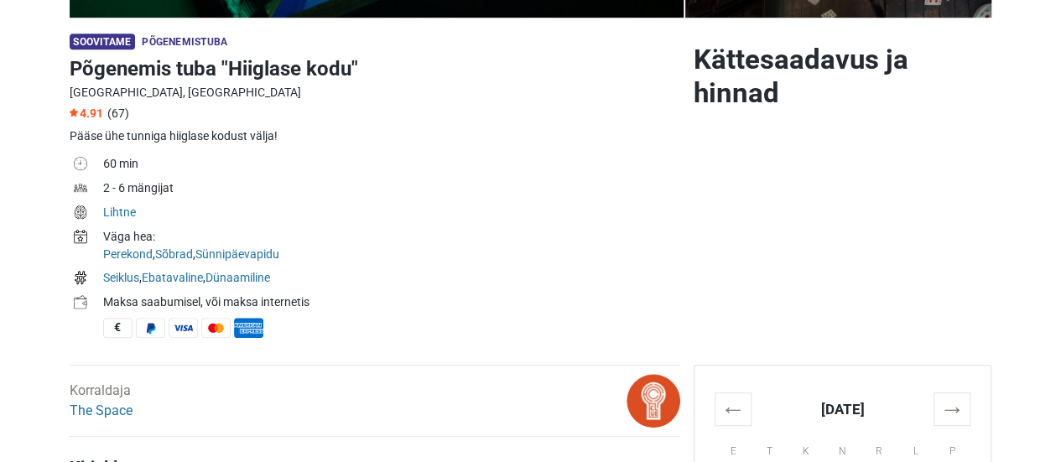
scroll to position [336, 0]
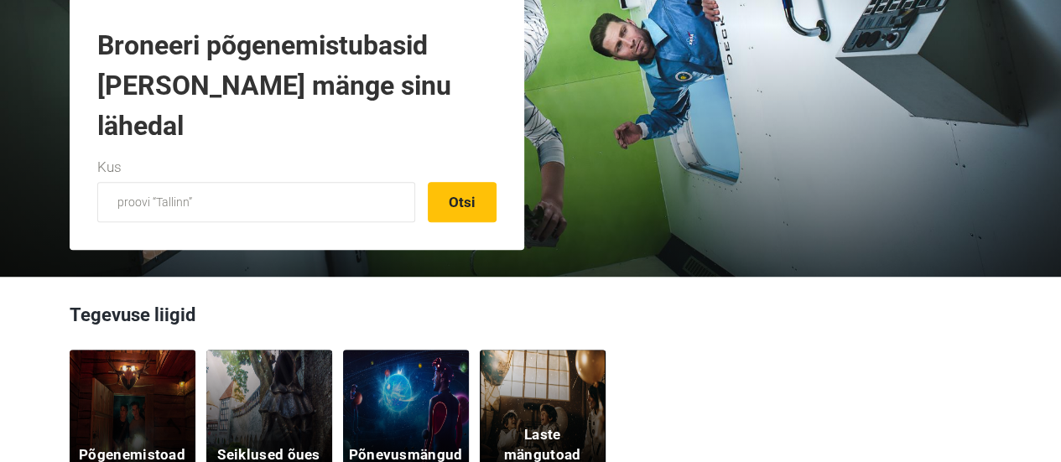
scroll to position [587, 0]
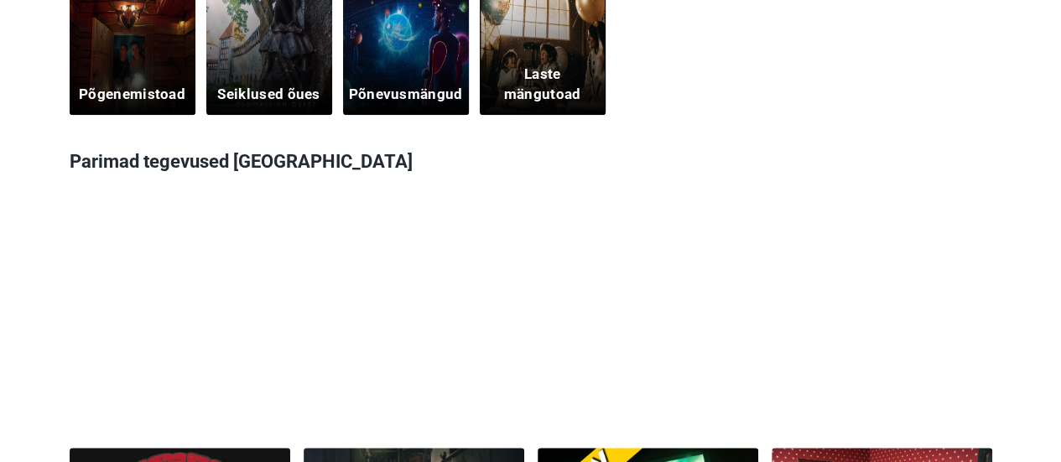
click at [112, 65] on div "Põgenemistoad" at bounding box center [133, 52] width 126 height 126
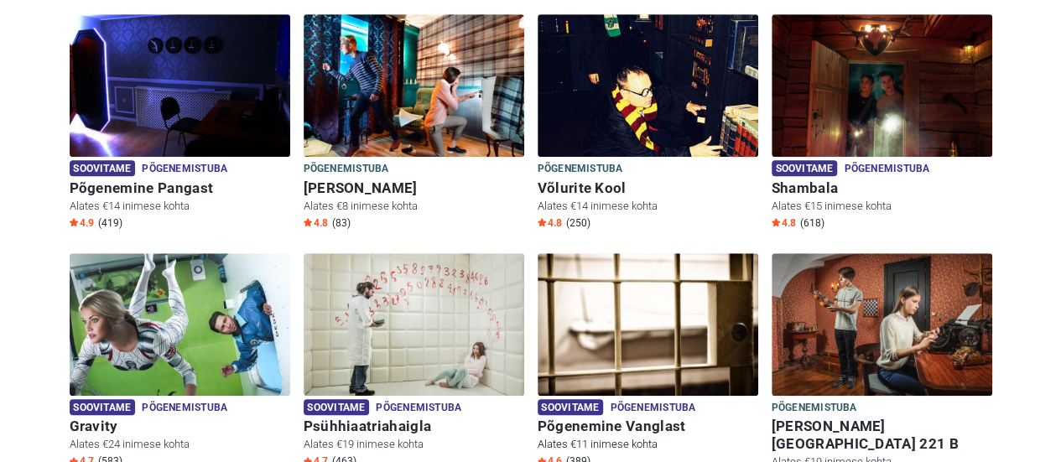
scroll to position [168, 0]
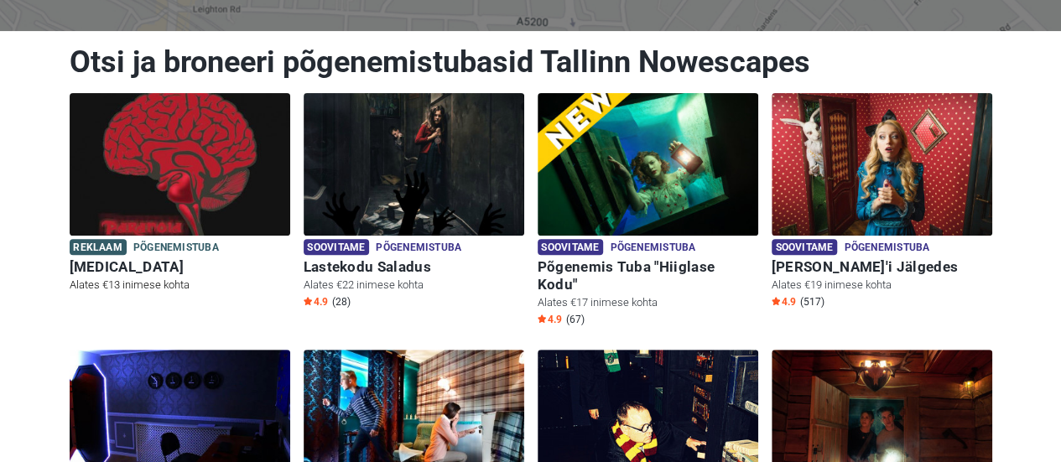
click at [125, 164] on img at bounding box center [180, 164] width 221 height 143
click at [413, 164] on img at bounding box center [414, 164] width 221 height 143
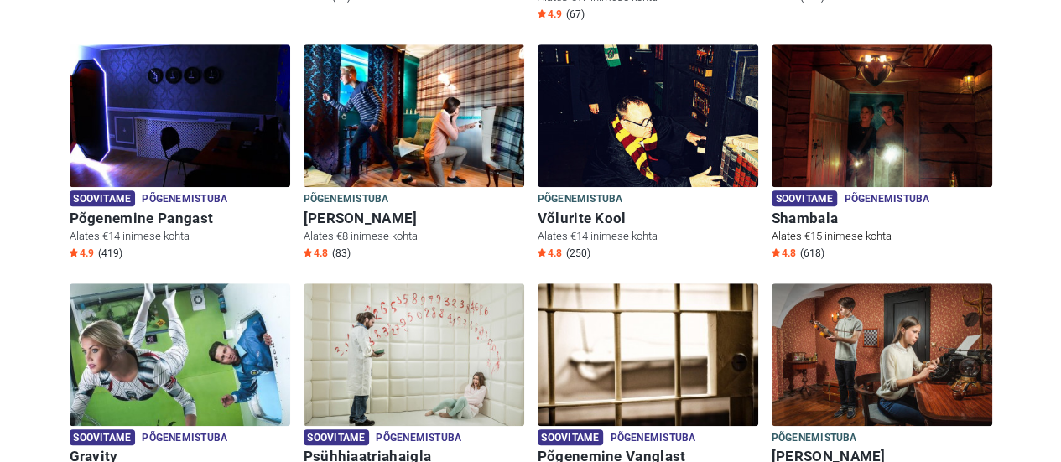
scroll to position [503, 0]
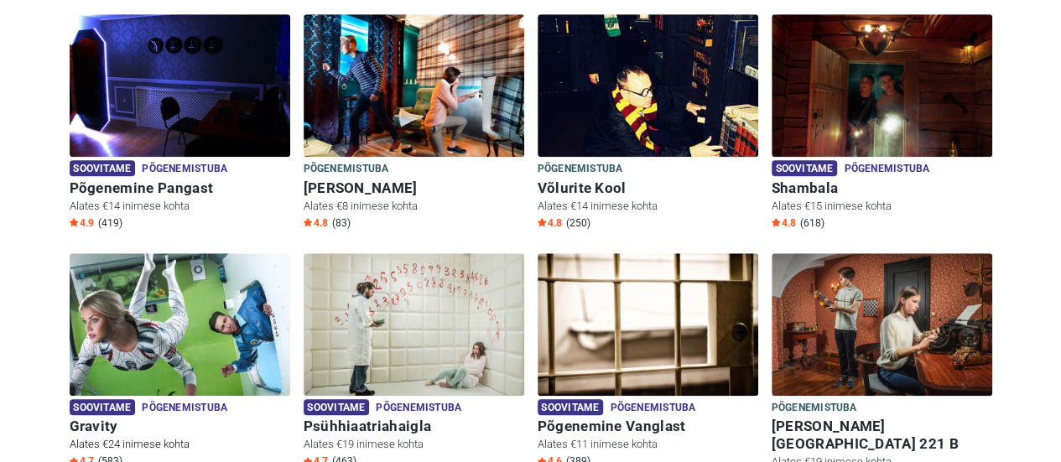
click at [141, 268] on img at bounding box center [180, 324] width 221 height 143
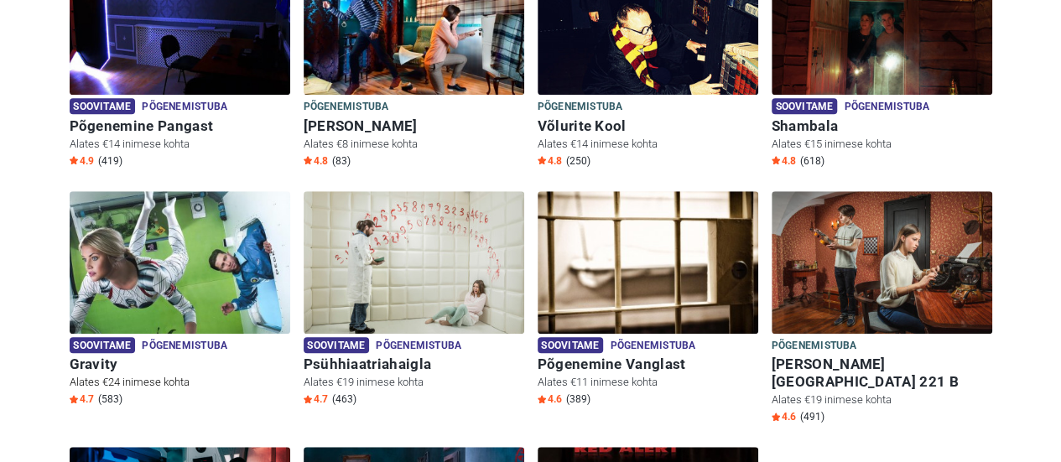
scroll to position [587, 0]
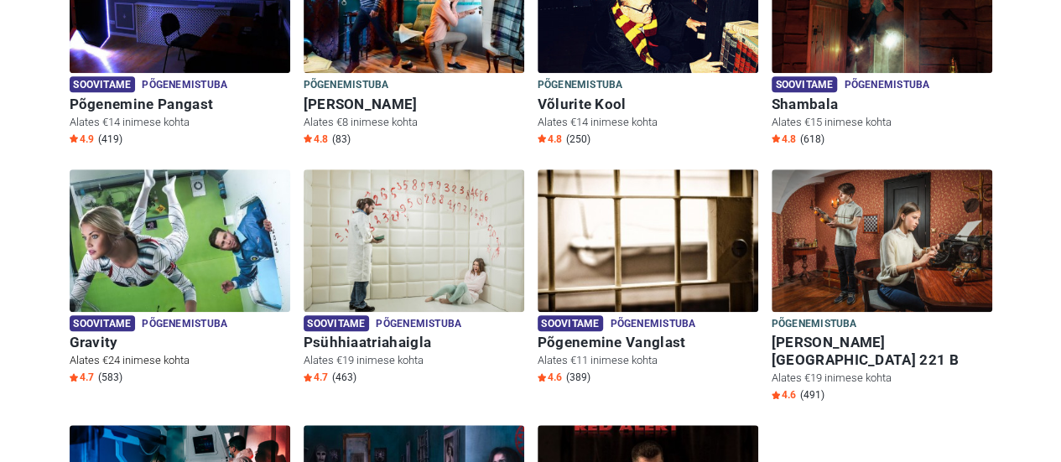
click at [148, 245] on img at bounding box center [180, 240] width 221 height 143
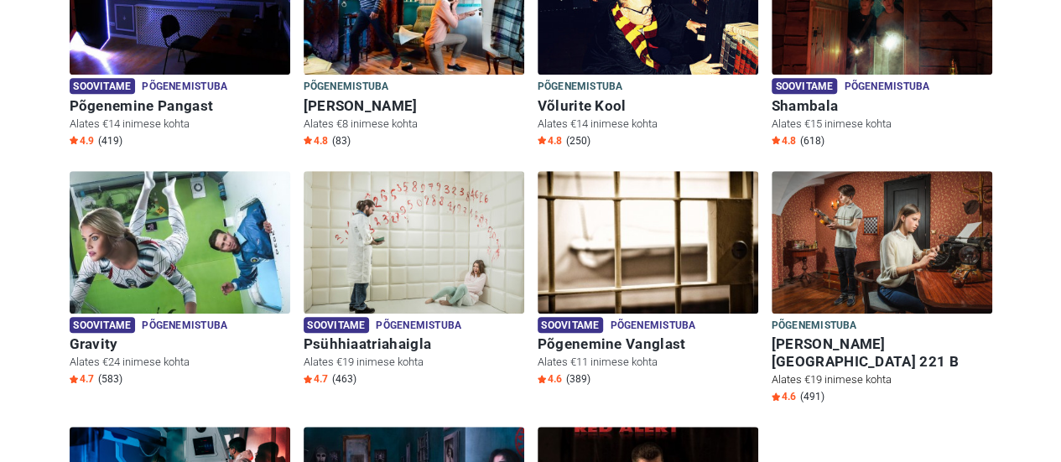
click at [834, 232] on img at bounding box center [882, 242] width 221 height 143
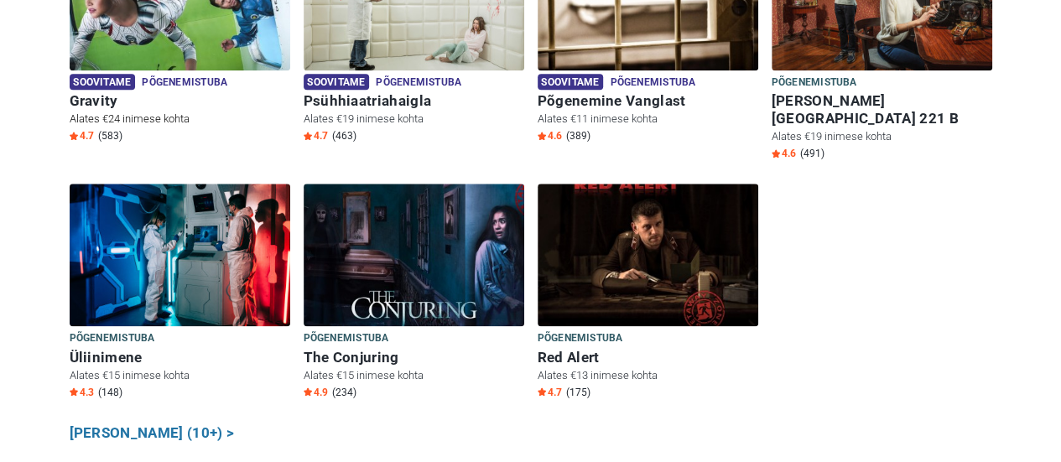
scroll to position [920, 0]
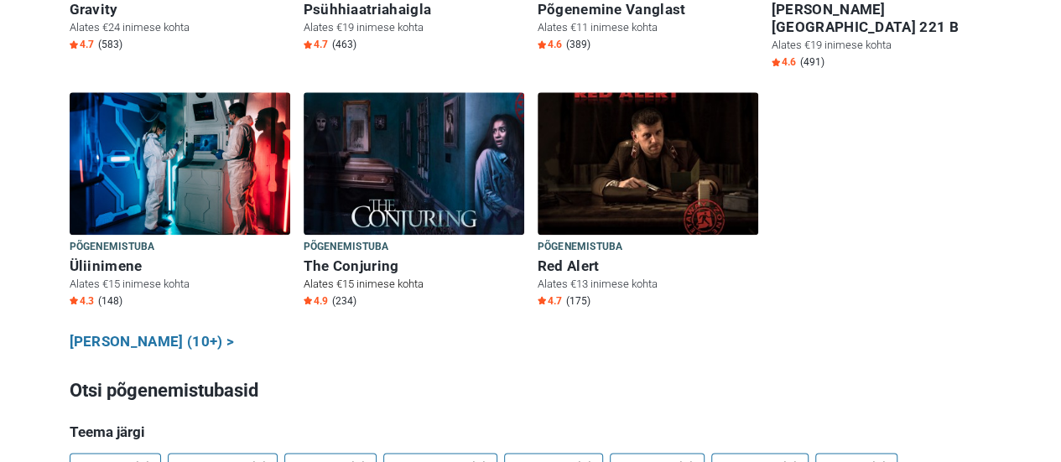
click at [391, 100] on img at bounding box center [414, 163] width 221 height 143
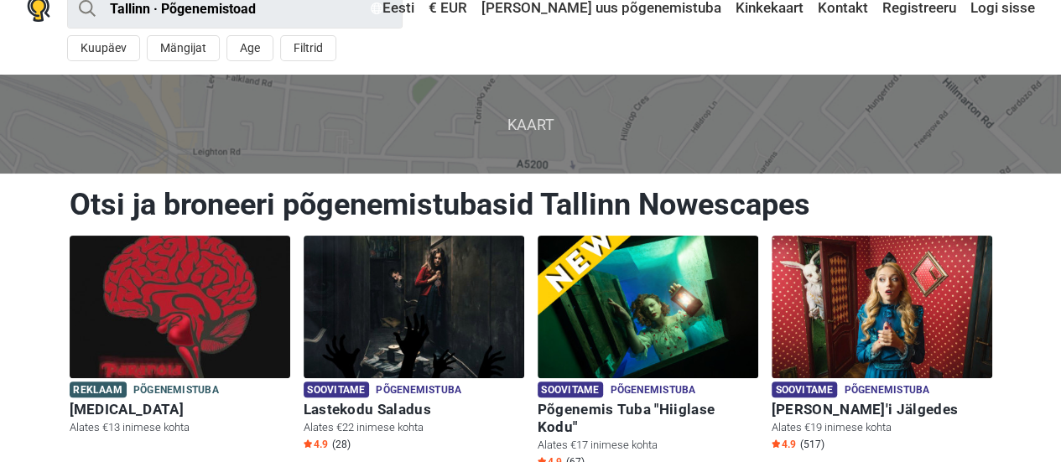
scroll to position [0, 0]
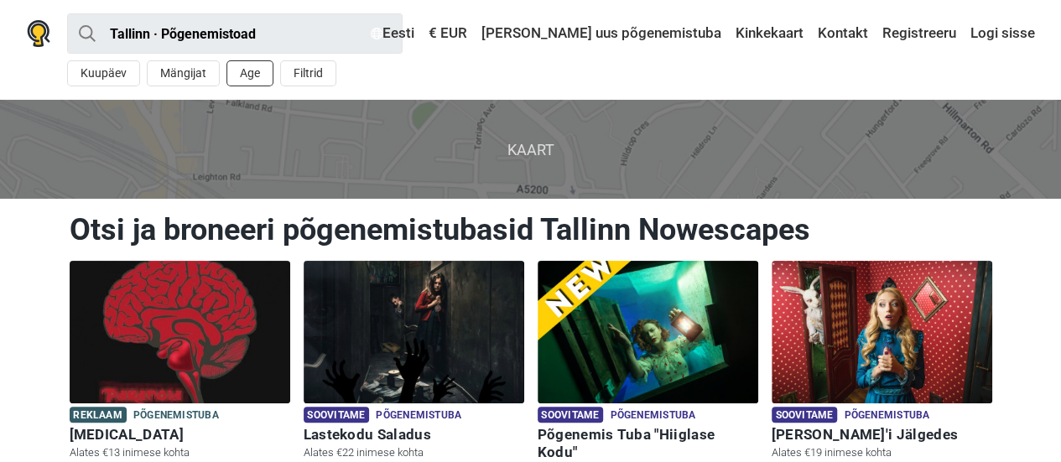
click at [242, 80] on button "Age" at bounding box center [250, 73] width 47 height 26
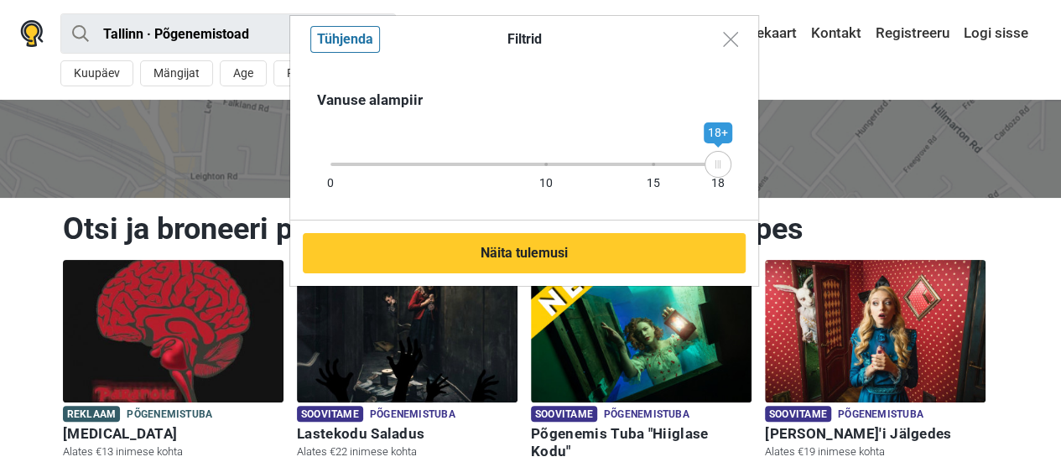
click at [549, 164] on div "0 10 15 18" at bounding box center [525, 164] width 388 height 3
click at [557, 164] on icon at bounding box center [546, 164] width 25 height 8
click at [564, 164] on div at bounding box center [632, 164] width 172 height 3
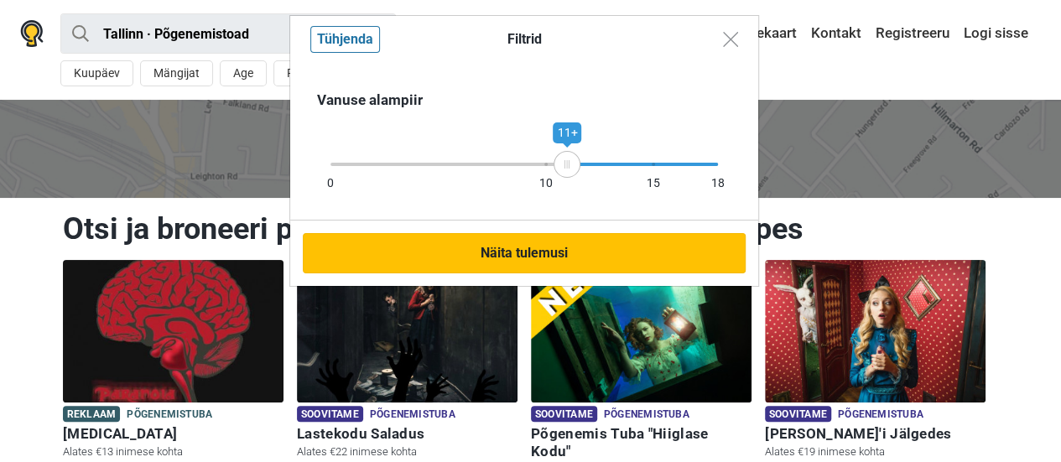
click at [668, 247] on button "Näita tulemusi" at bounding box center [524, 253] width 443 height 40
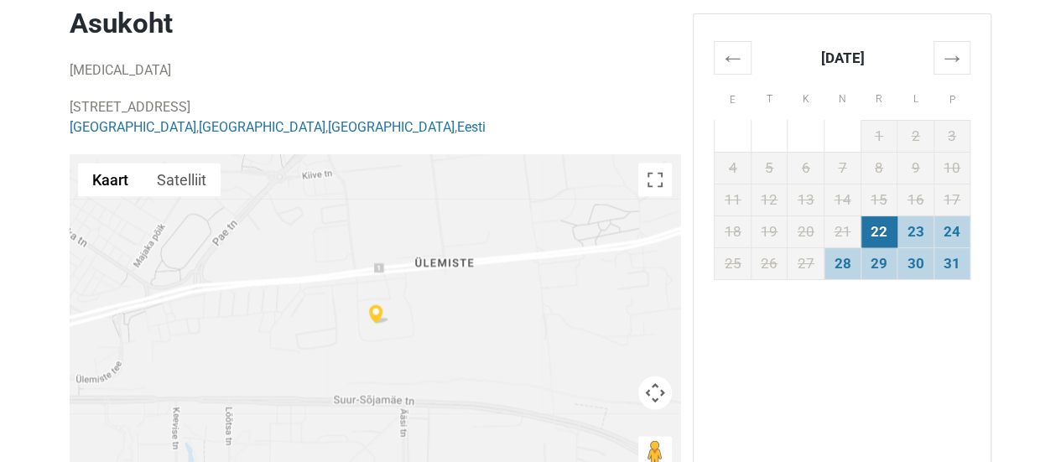
scroll to position [1426, 0]
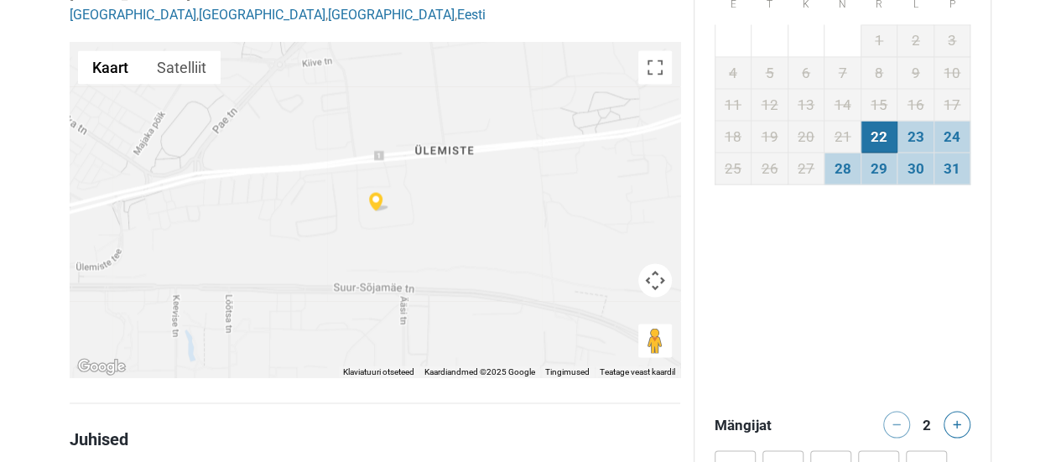
scroll to position [1678, 0]
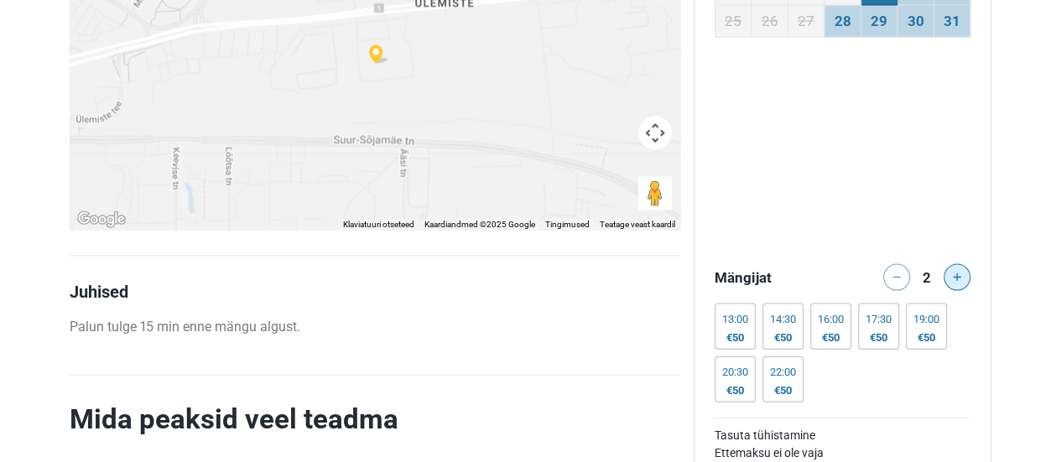
click at [966, 281] on button at bounding box center [957, 277] width 27 height 27
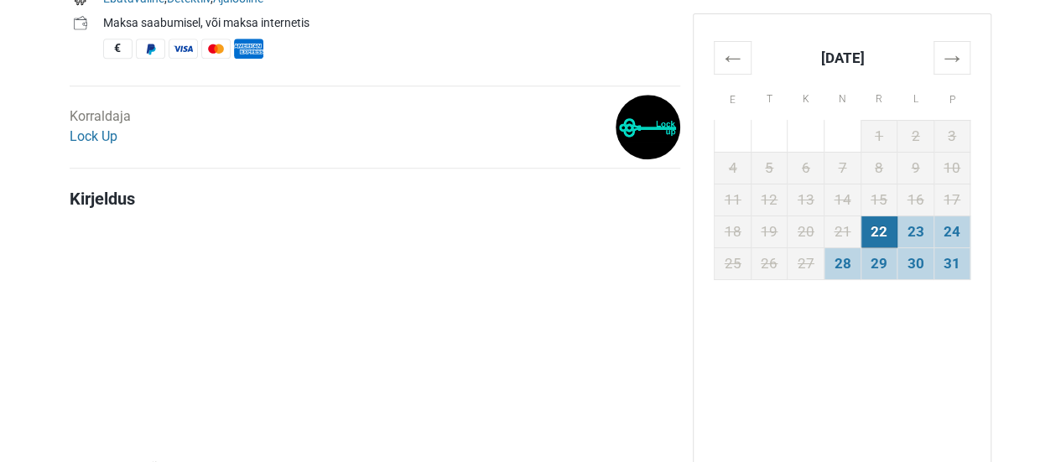
scroll to position [336, 0]
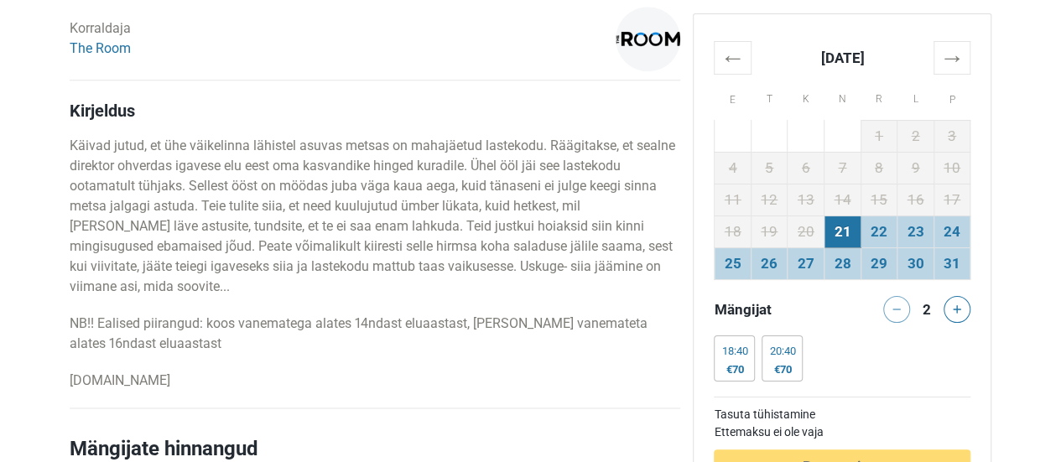
scroll to position [923, 0]
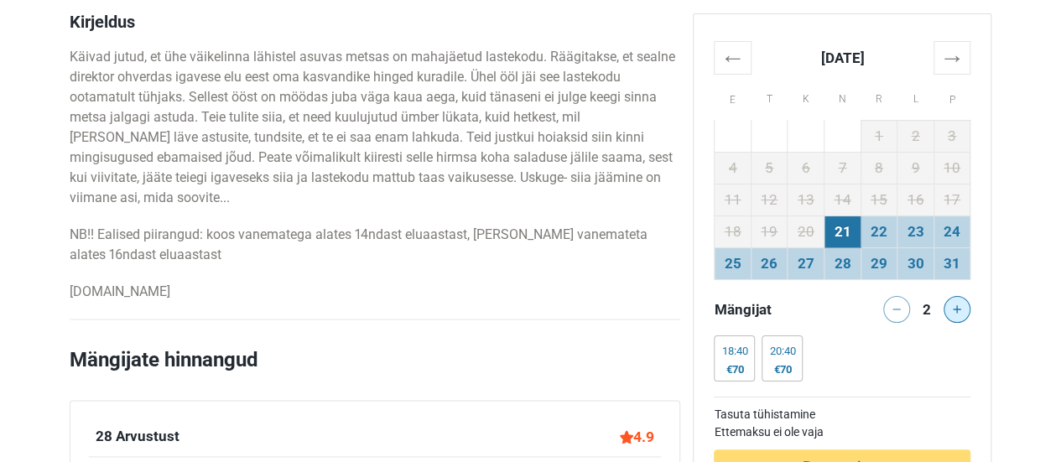
click at [954, 307] on icon at bounding box center [957, 309] width 8 height 8
click at [955, 307] on icon at bounding box center [957, 309] width 8 height 8
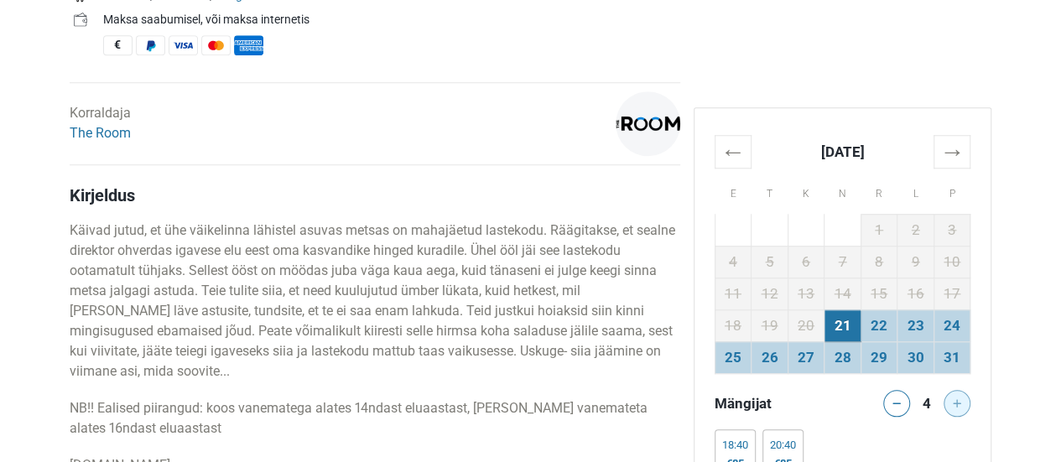
scroll to position [755, 0]
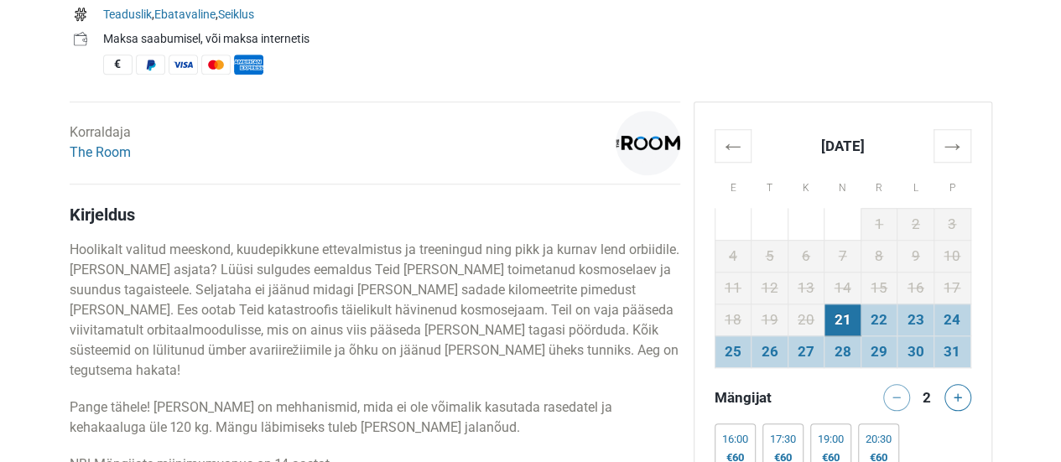
scroll to position [923, 0]
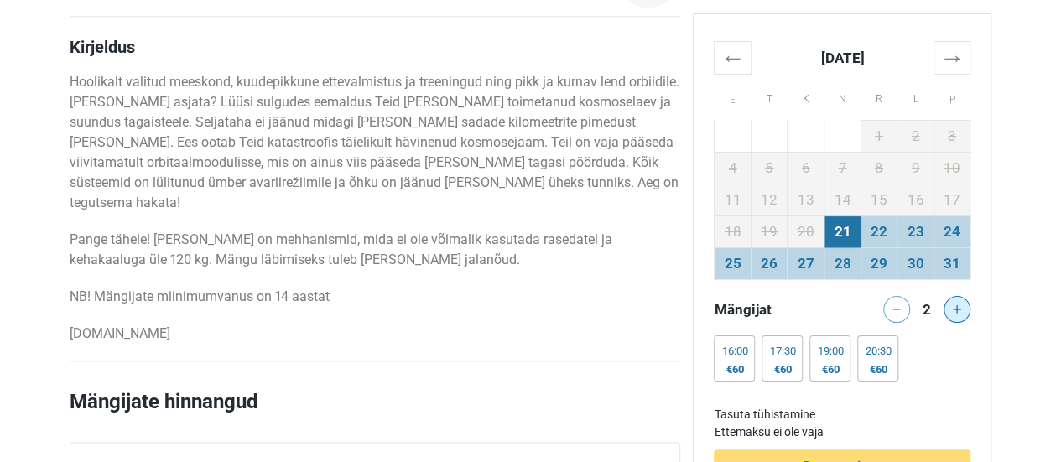
click at [964, 307] on button at bounding box center [957, 309] width 27 height 27
click at [964, 307] on div at bounding box center [961, 309] width 34 height 27
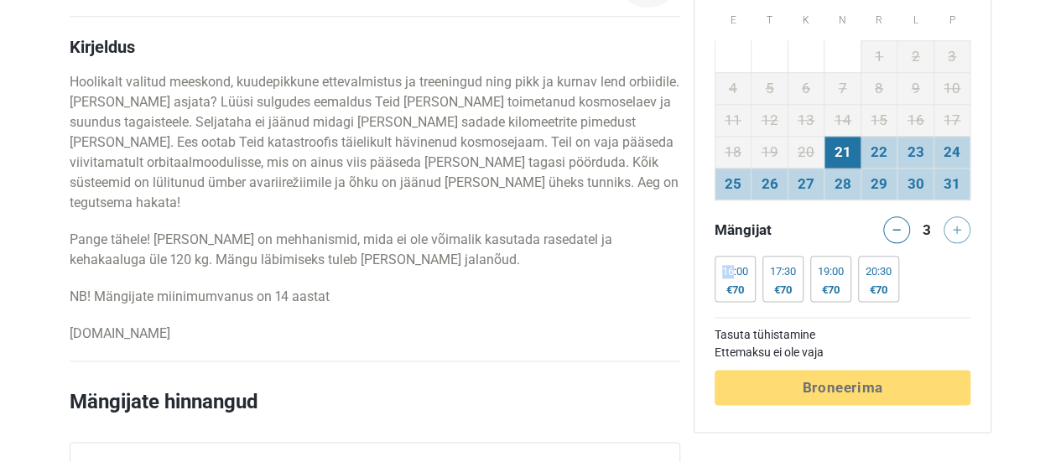
scroll to position [503, 0]
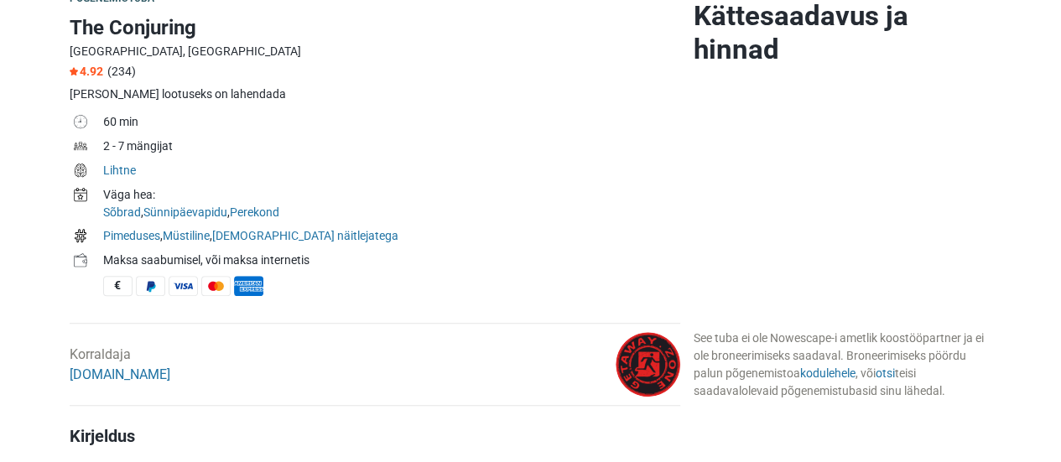
scroll to position [503, 0]
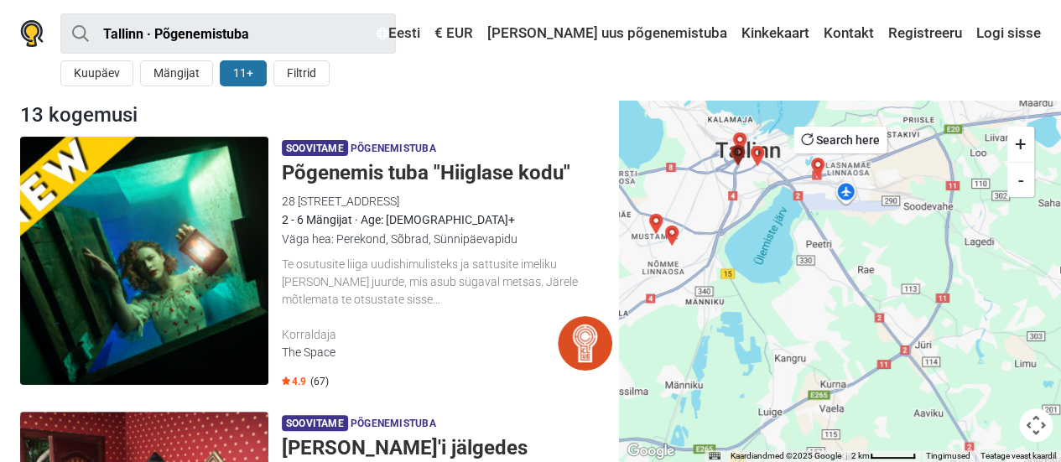
click at [163, 312] on img at bounding box center [144, 261] width 248 height 248
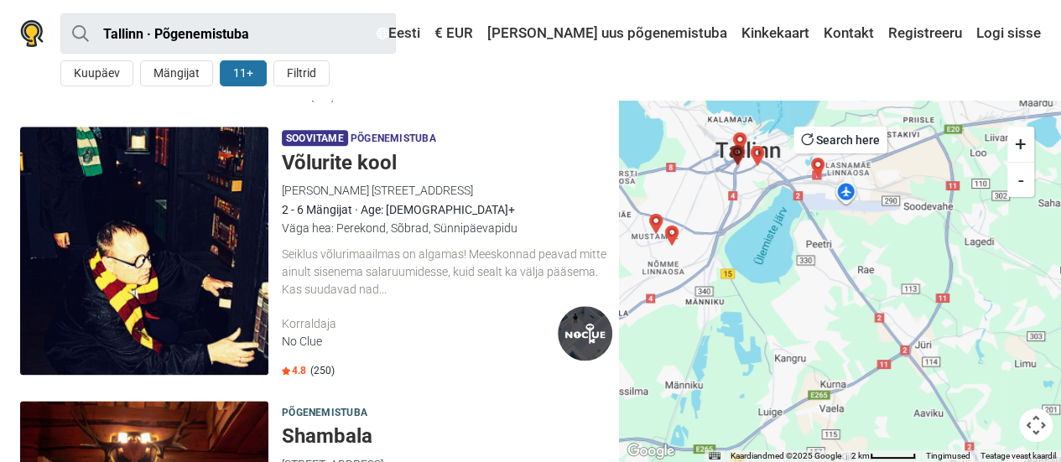
scroll to position [839, 0]
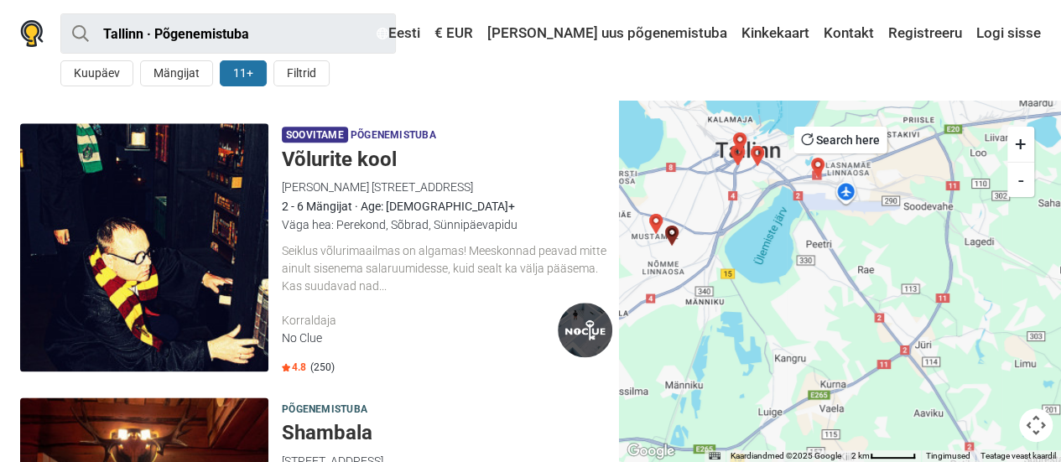
click at [357, 191] on div "J. Sütiste tee 30, Tallinn, Estonia" at bounding box center [447, 187] width 331 height 18
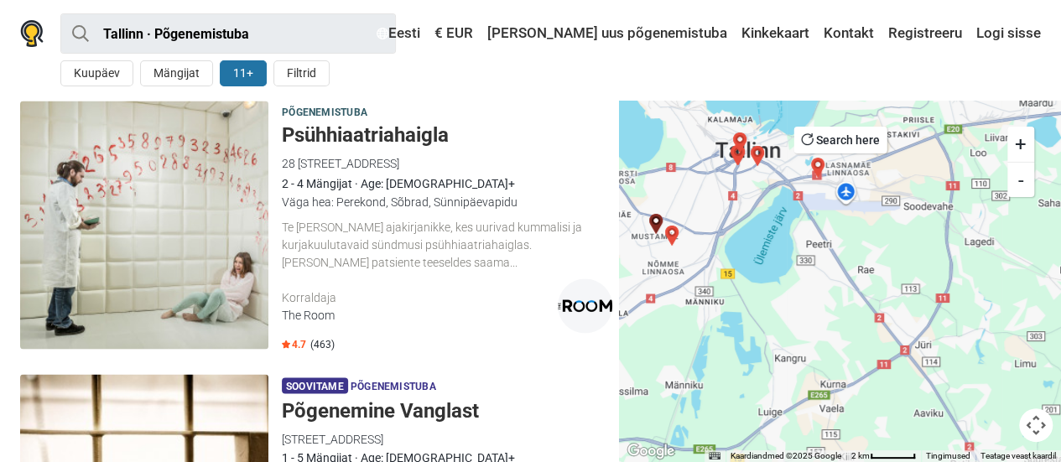
scroll to position [1258, 0]
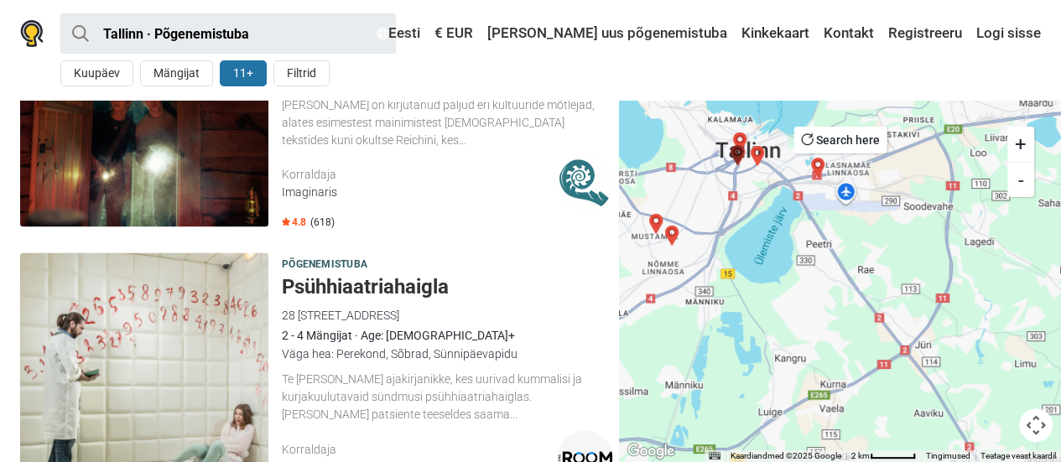
click at [337, 350] on div "Väga hea: Perekond, Sõbrad, Sünnipäevapidu" at bounding box center [447, 353] width 331 height 18
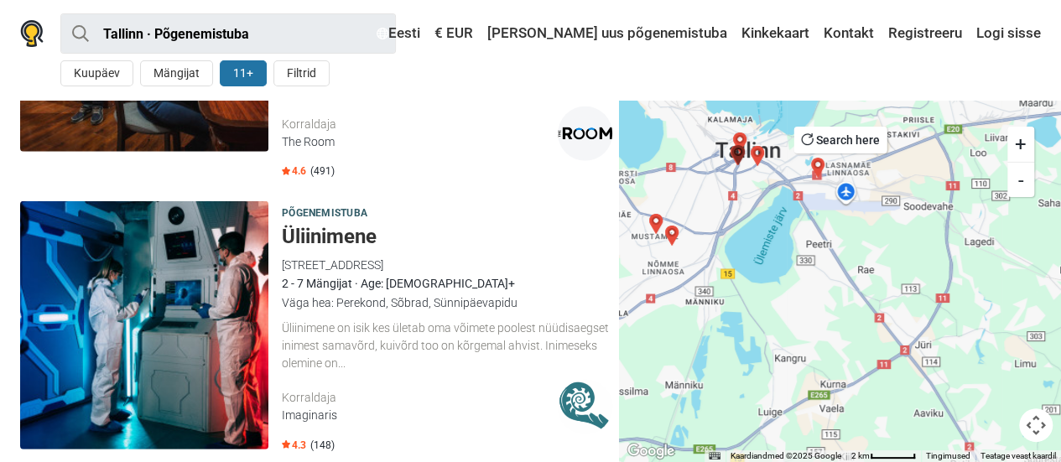
scroll to position [2181, 0]
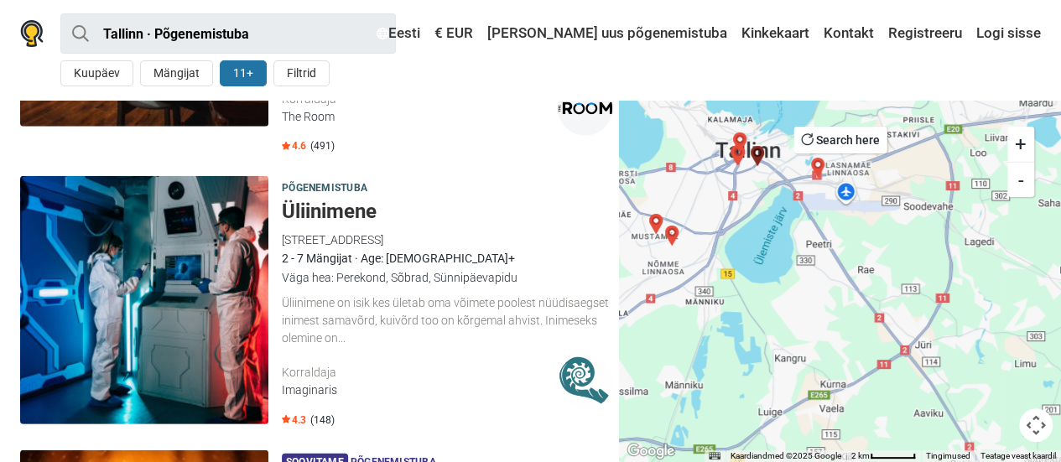
click at [223, 329] on img at bounding box center [144, 300] width 248 height 248
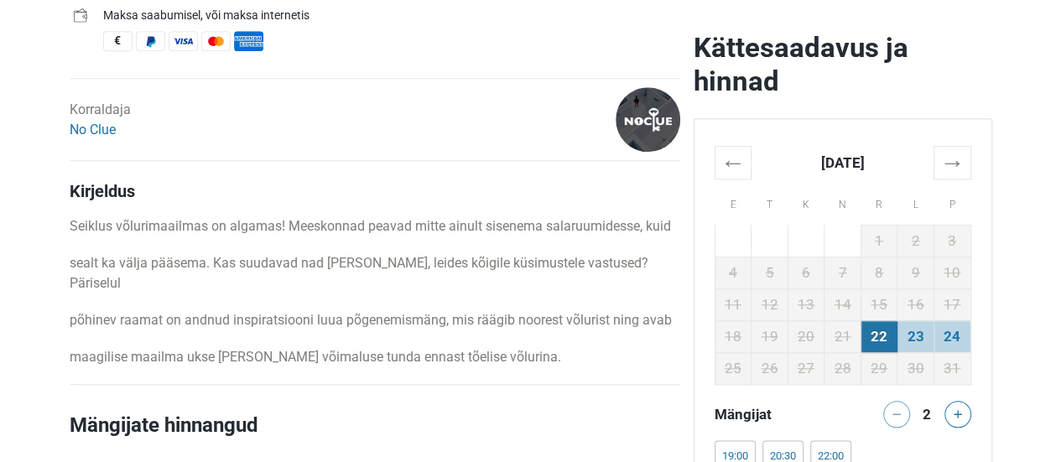
scroll to position [839, 0]
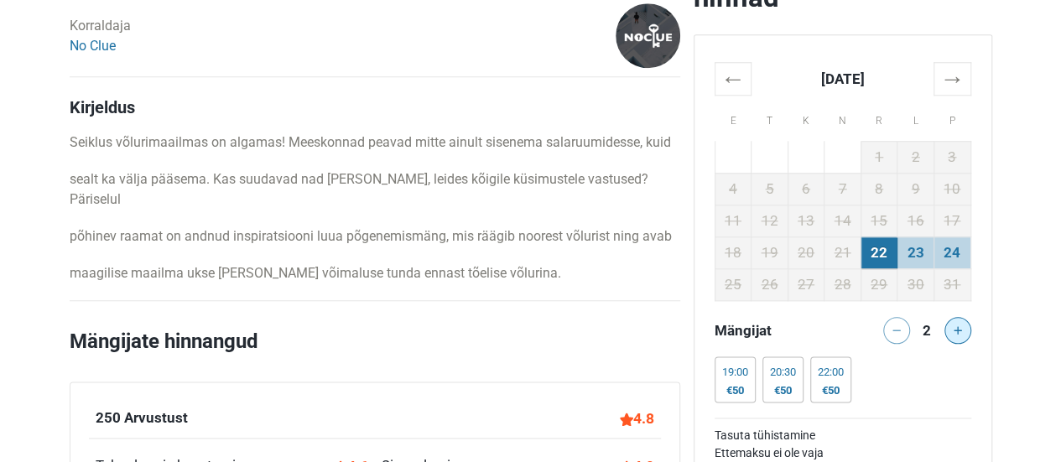
click at [958, 330] on icon at bounding box center [958, 330] width 8 height 8
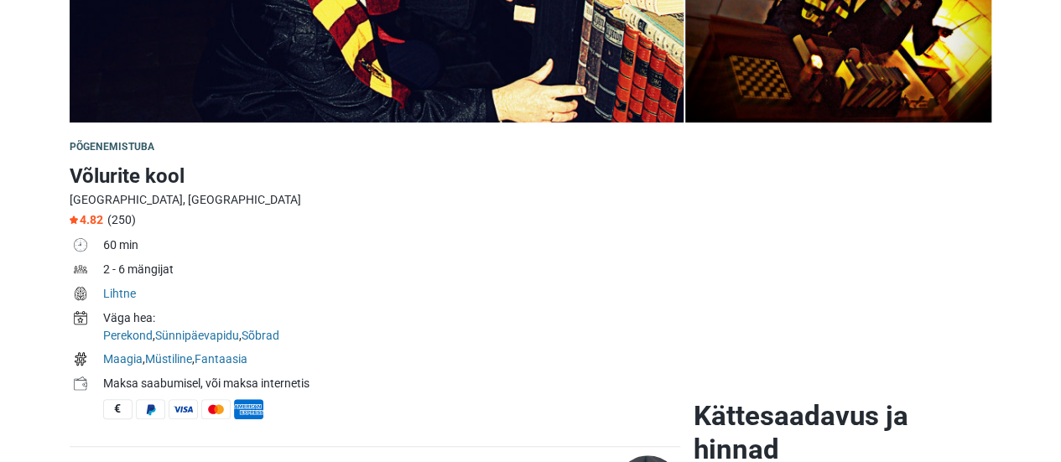
scroll to position [168, 0]
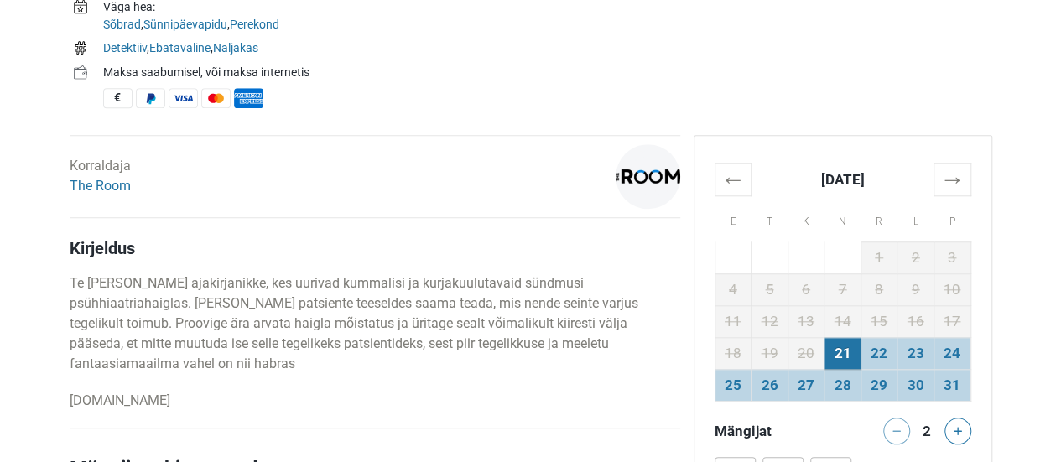
scroll to position [755, 0]
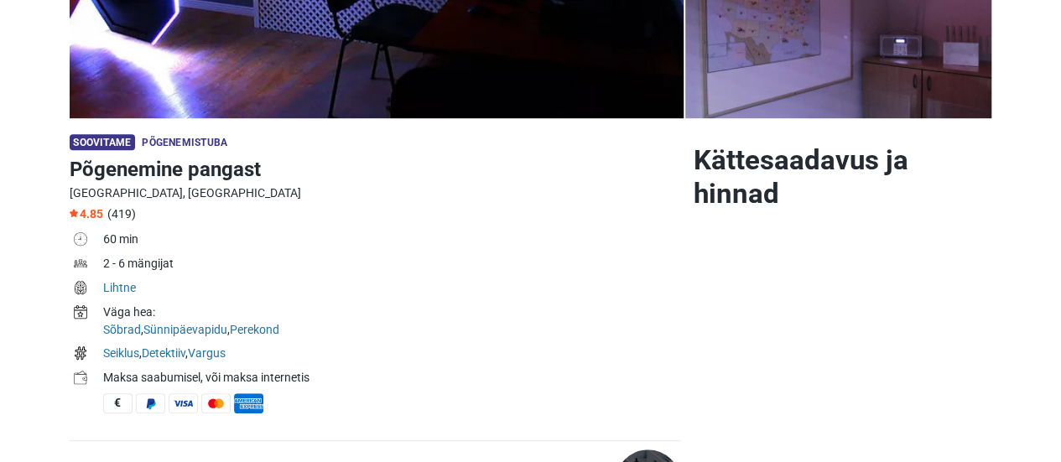
scroll to position [419, 0]
